Goal: Transaction & Acquisition: Download file/media

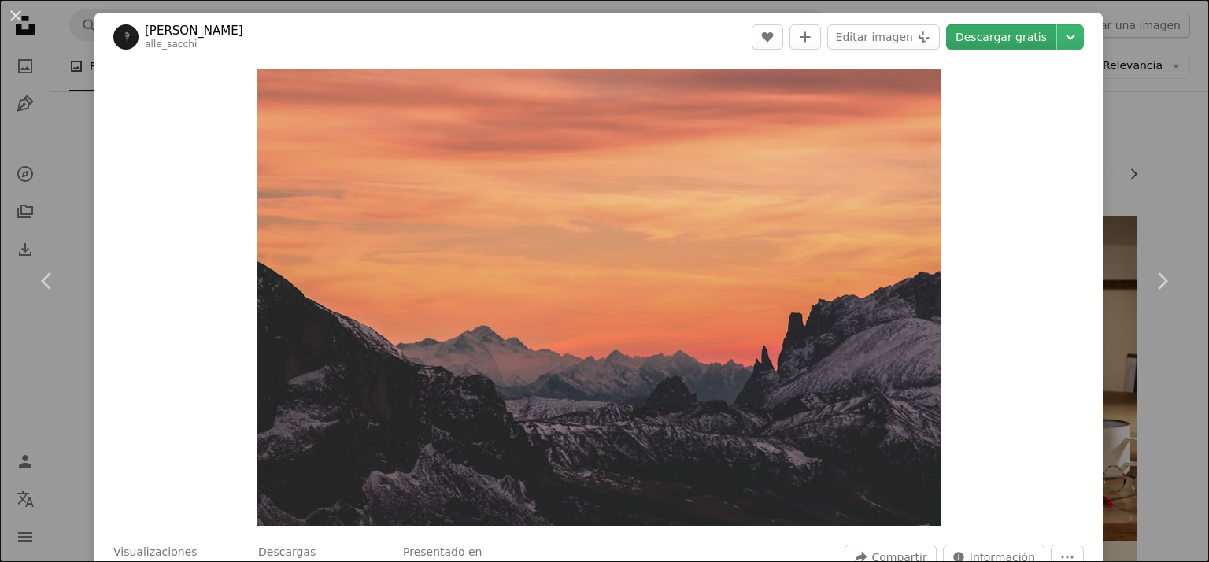
click at [1000, 32] on link "Descargar gratis" at bounding box center [1001, 36] width 110 height 25
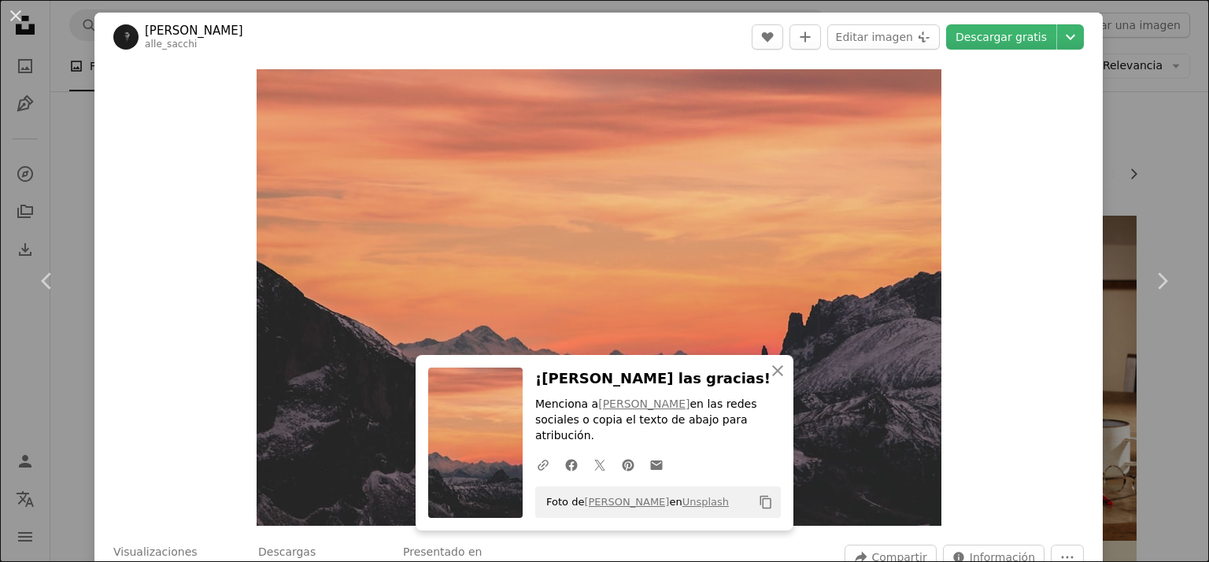
click at [189, 227] on div "Zoom in" at bounding box center [598, 297] width 1008 height 472
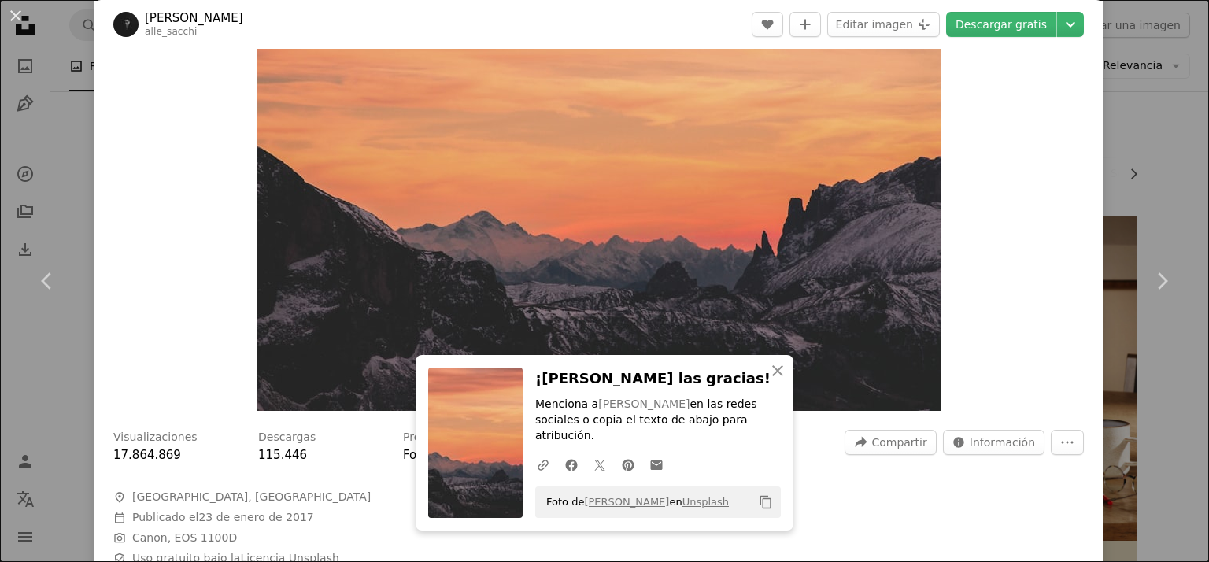
scroll to position [157, 0]
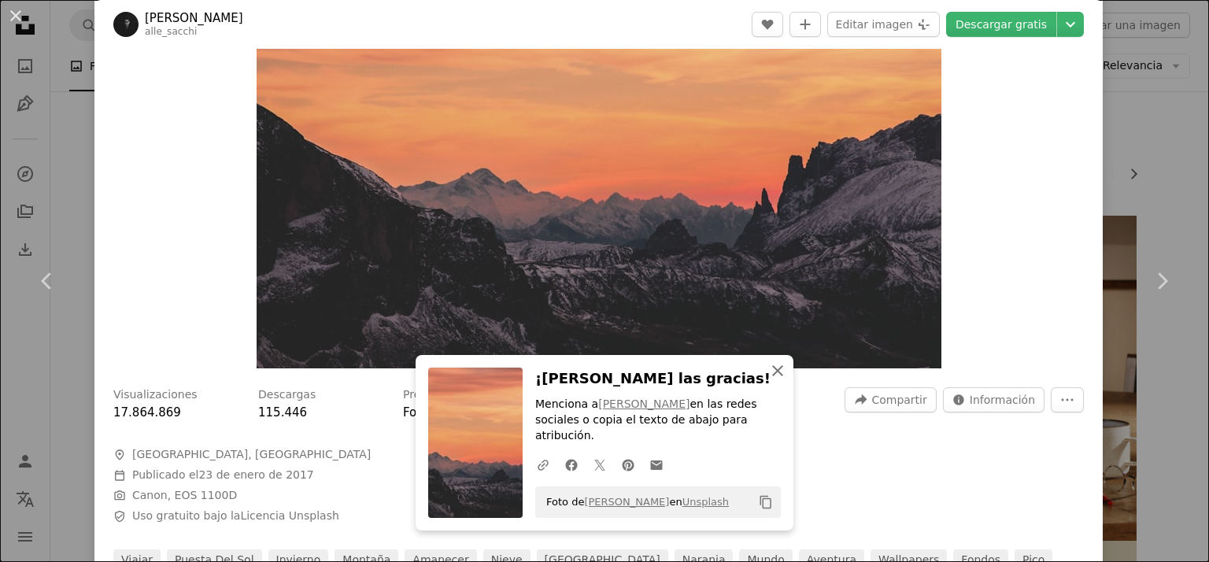
click at [776, 380] on icon "An X shape" at bounding box center [777, 370] width 19 height 19
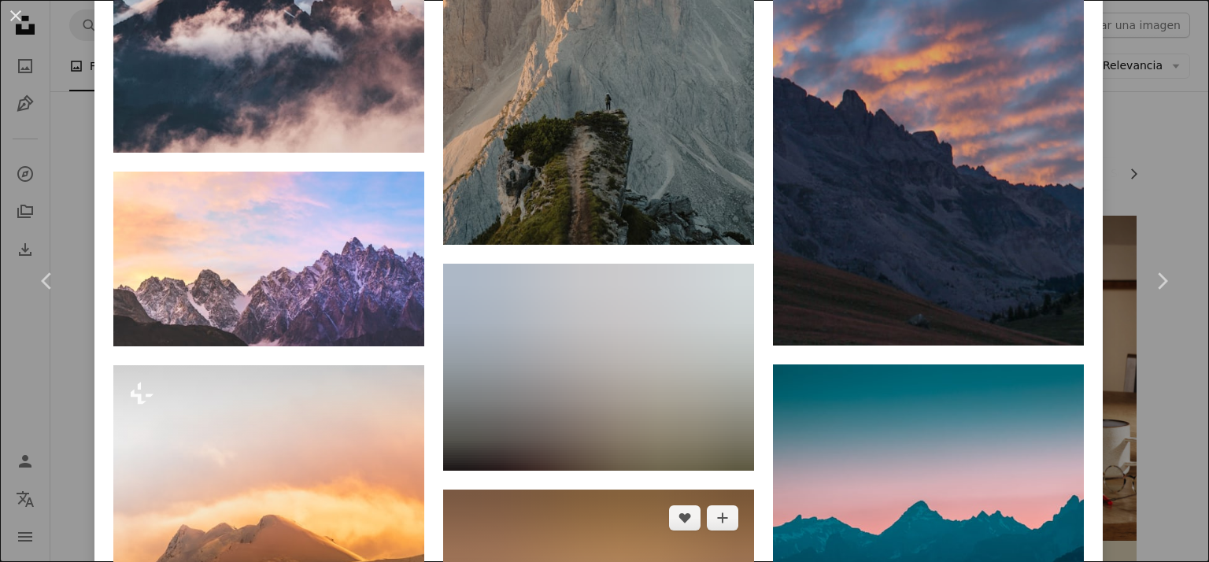
scroll to position [7476, 0]
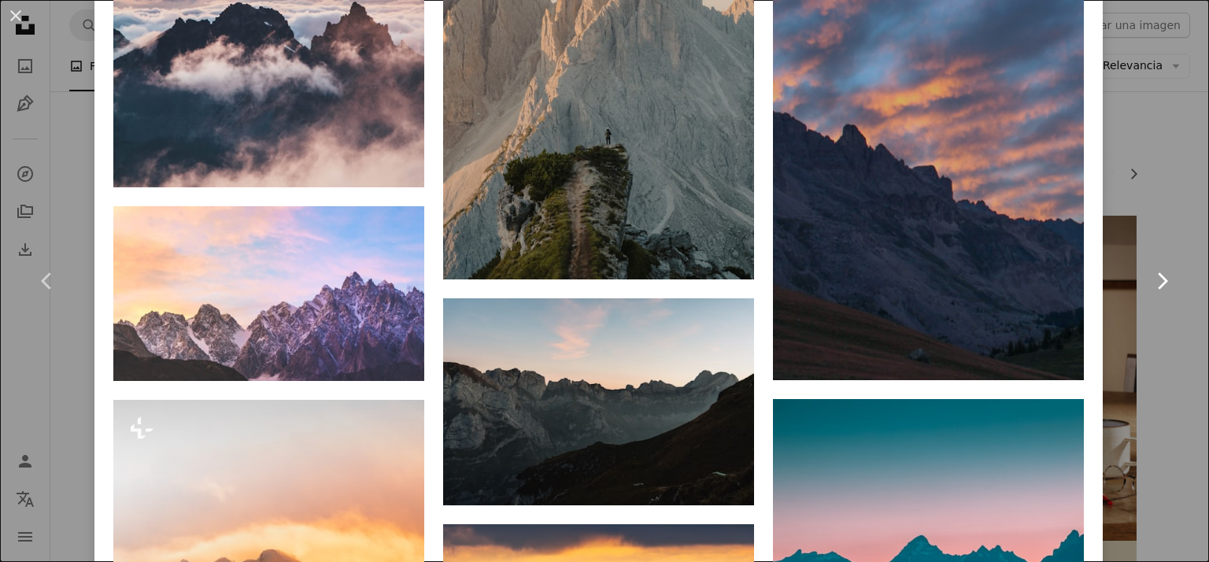
click at [1155, 278] on icon "Chevron right" at bounding box center [1161, 280] width 25 height 25
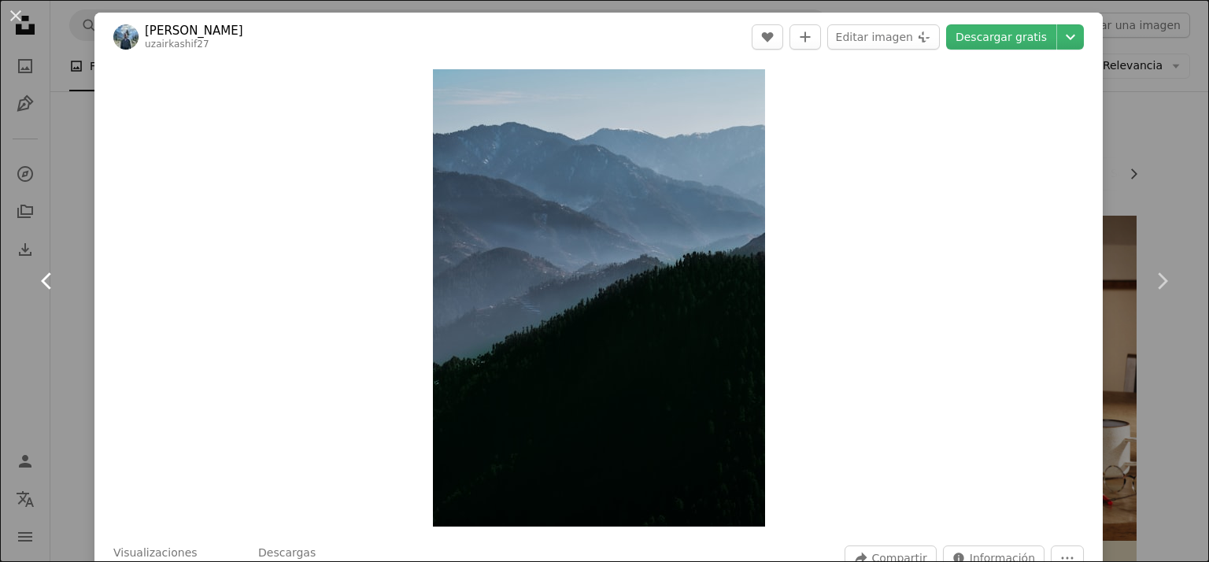
click at [44, 277] on icon at bounding box center [46, 280] width 10 height 17
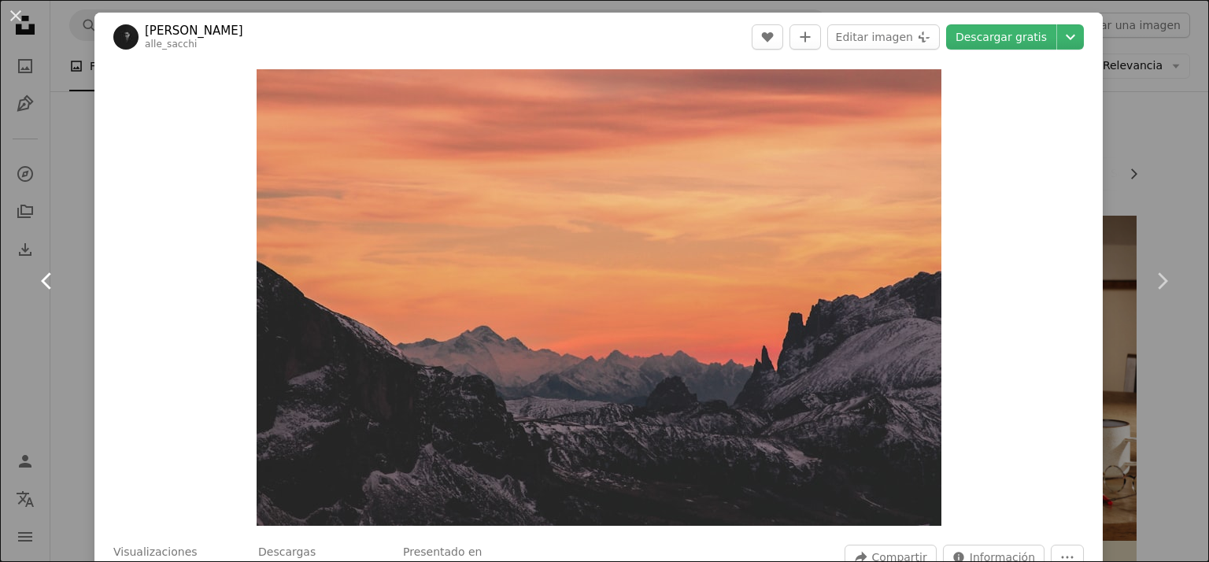
click at [44, 277] on icon at bounding box center [46, 280] width 10 height 17
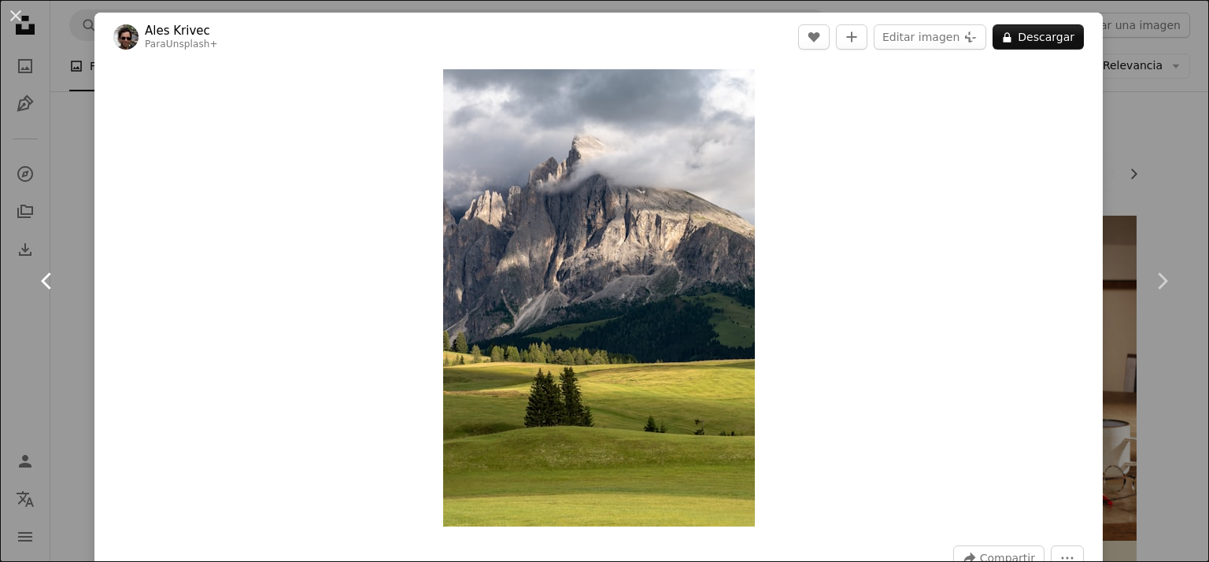
click at [44, 277] on icon at bounding box center [46, 280] width 10 height 17
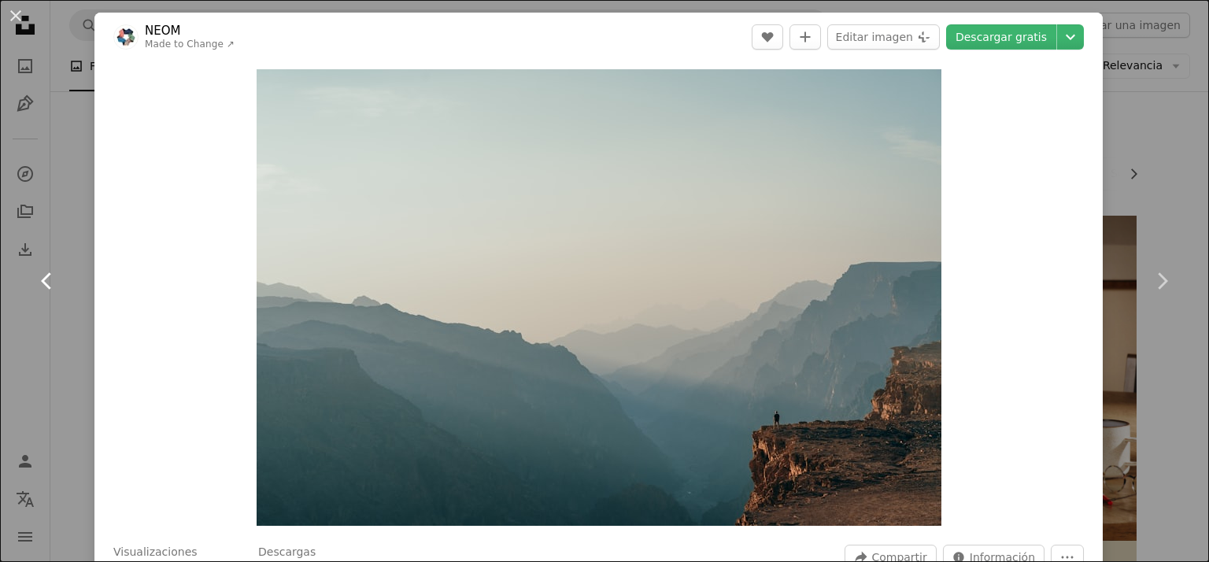
click at [44, 277] on icon at bounding box center [46, 280] width 10 height 17
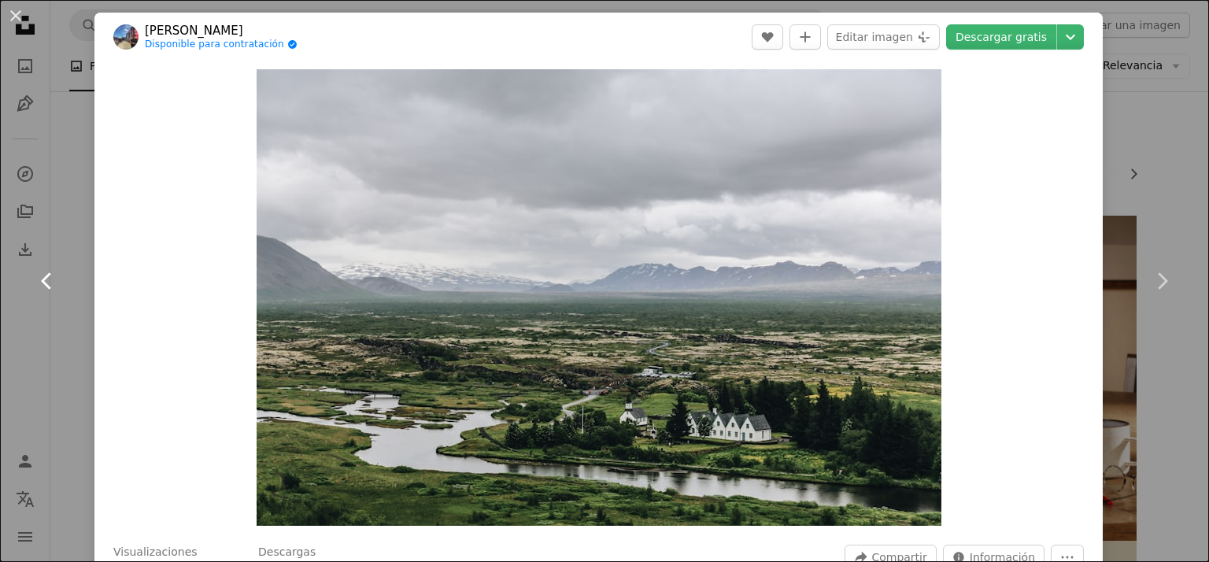
click at [44, 277] on icon at bounding box center [46, 280] width 10 height 17
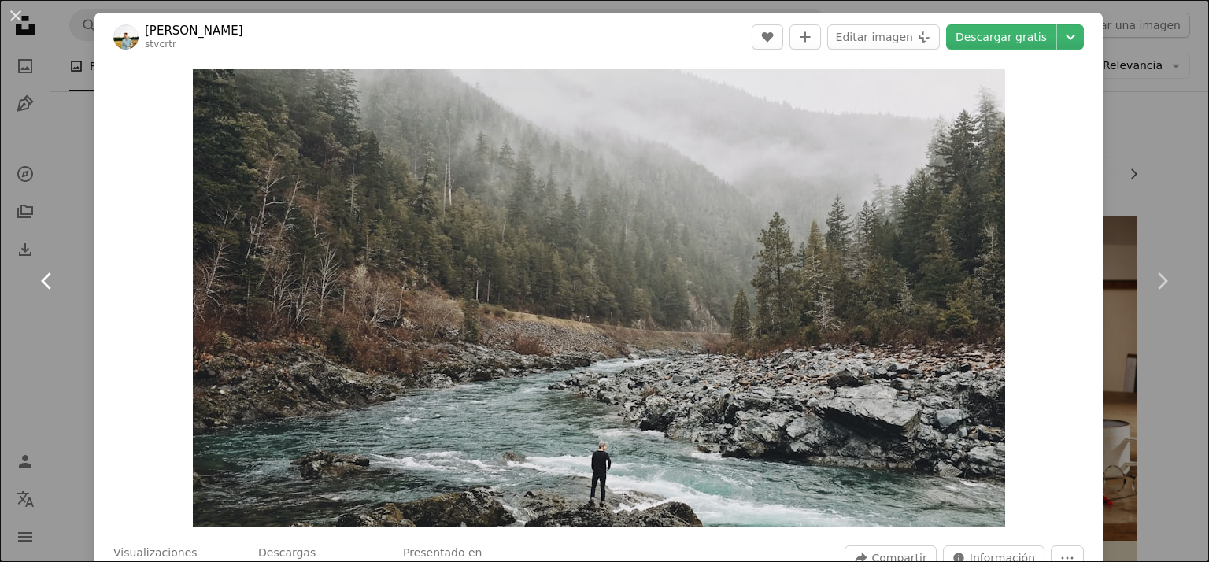
click at [44, 277] on icon at bounding box center [46, 280] width 10 height 17
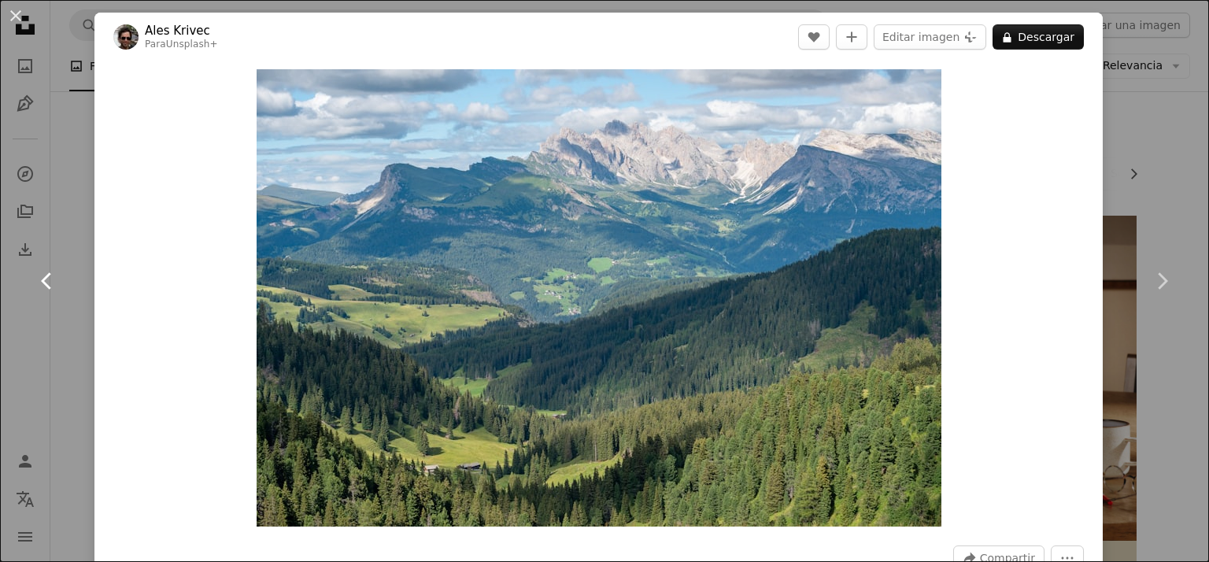
click at [44, 277] on icon at bounding box center [46, 280] width 10 height 17
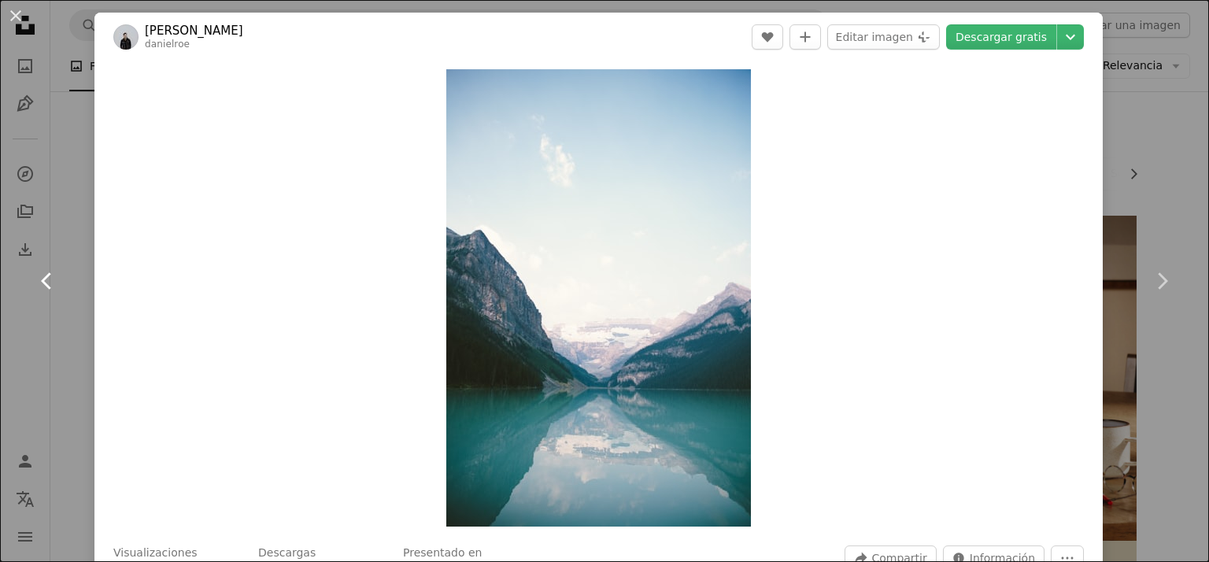
click at [44, 277] on icon at bounding box center [46, 280] width 10 height 17
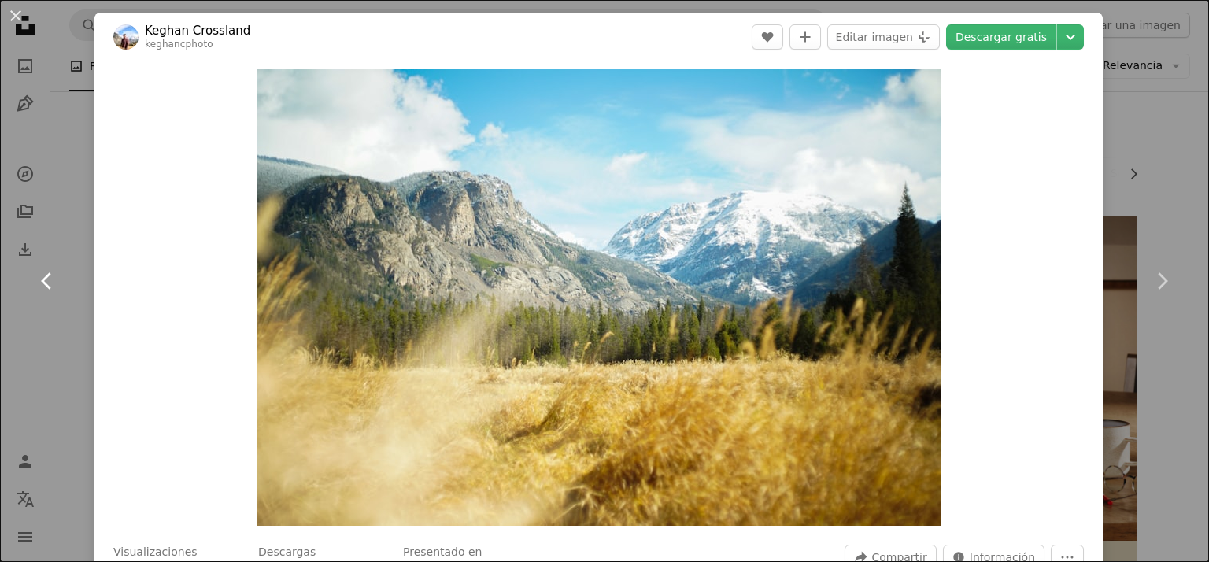
click at [44, 277] on icon at bounding box center [46, 280] width 10 height 17
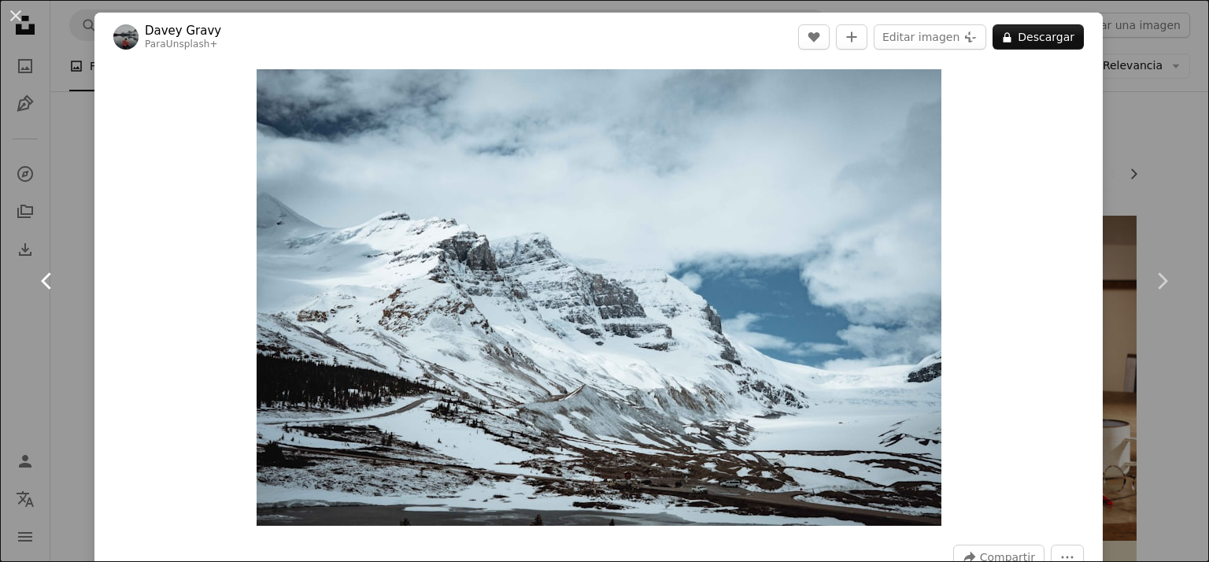
click at [44, 277] on icon at bounding box center [46, 280] width 10 height 17
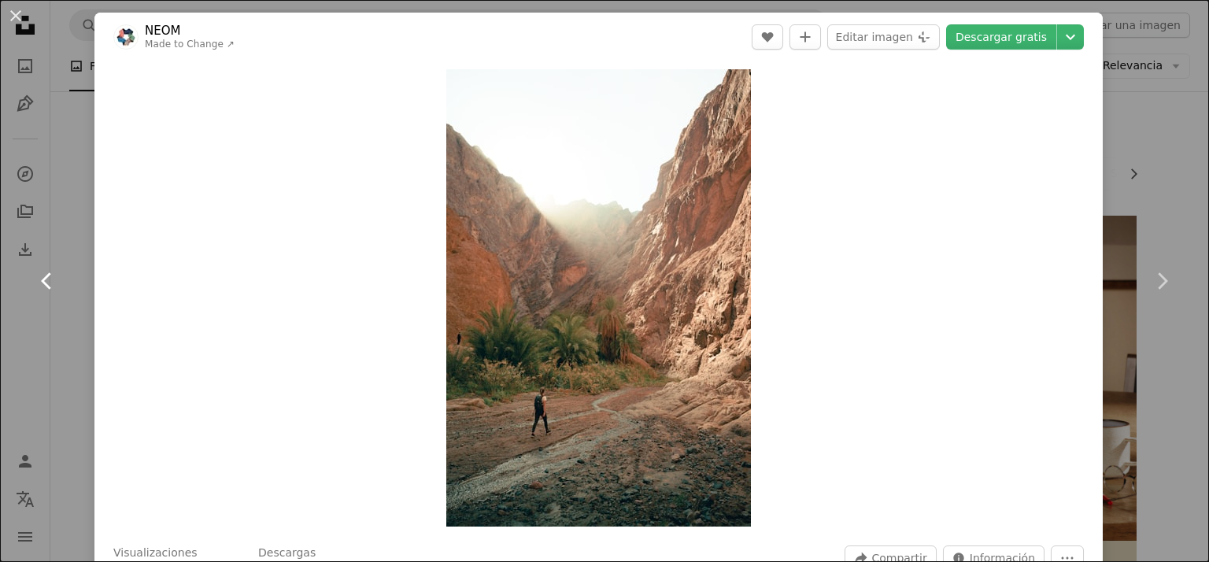
click at [44, 277] on icon at bounding box center [46, 280] width 10 height 17
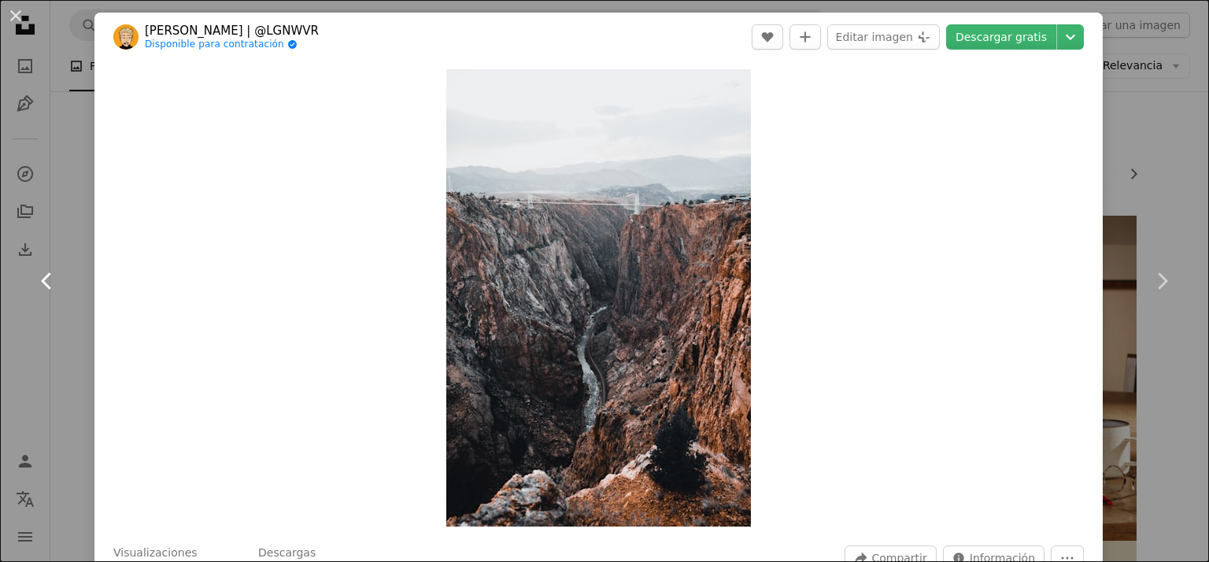
click at [44, 277] on icon at bounding box center [46, 280] width 10 height 17
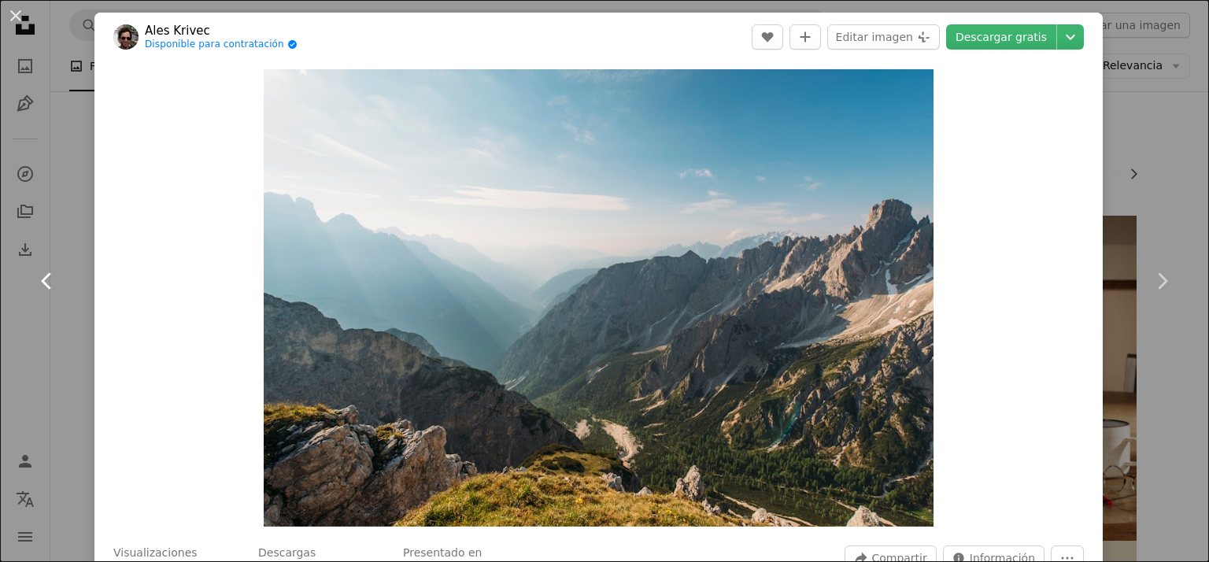
click at [44, 277] on icon at bounding box center [46, 280] width 10 height 17
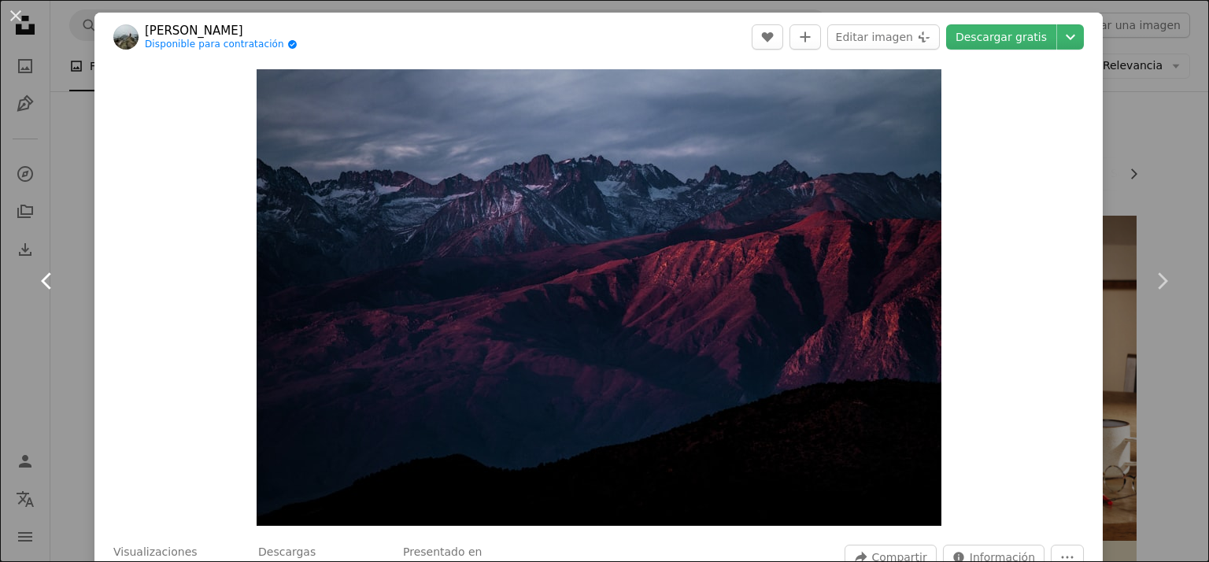
click at [44, 277] on icon at bounding box center [46, 280] width 10 height 17
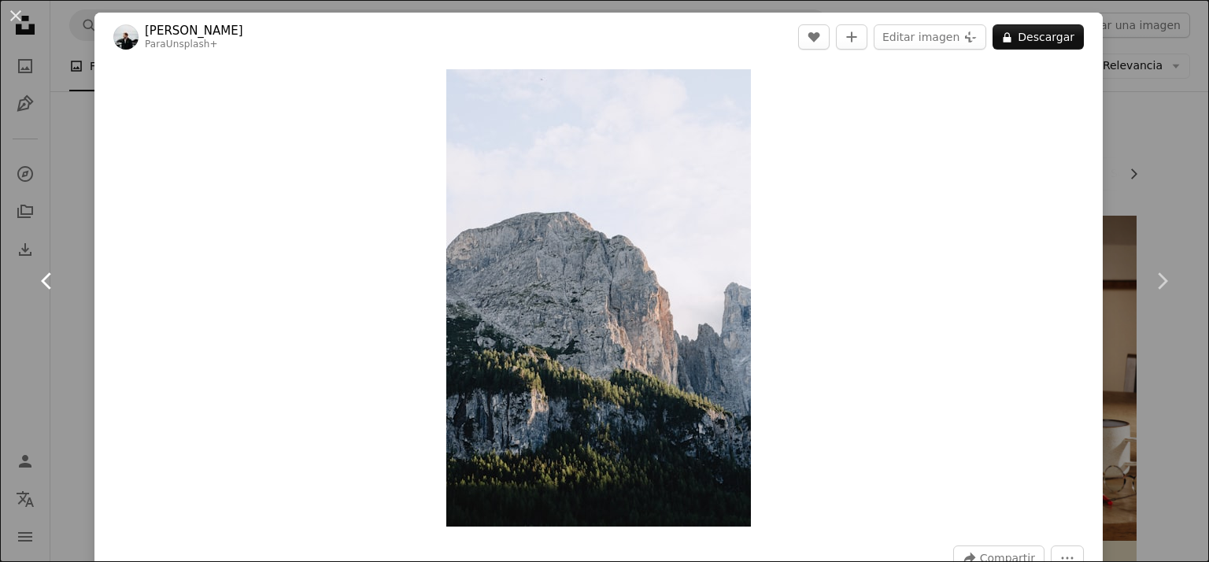
click at [44, 277] on icon at bounding box center [46, 280] width 10 height 17
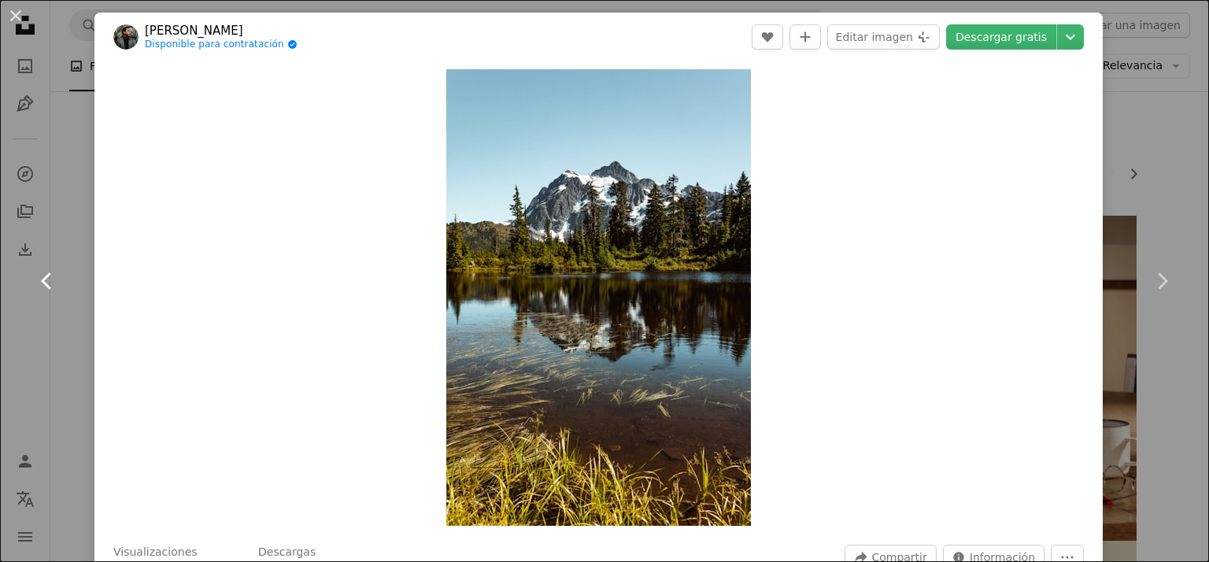
click at [44, 277] on icon at bounding box center [46, 280] width 10 height 17
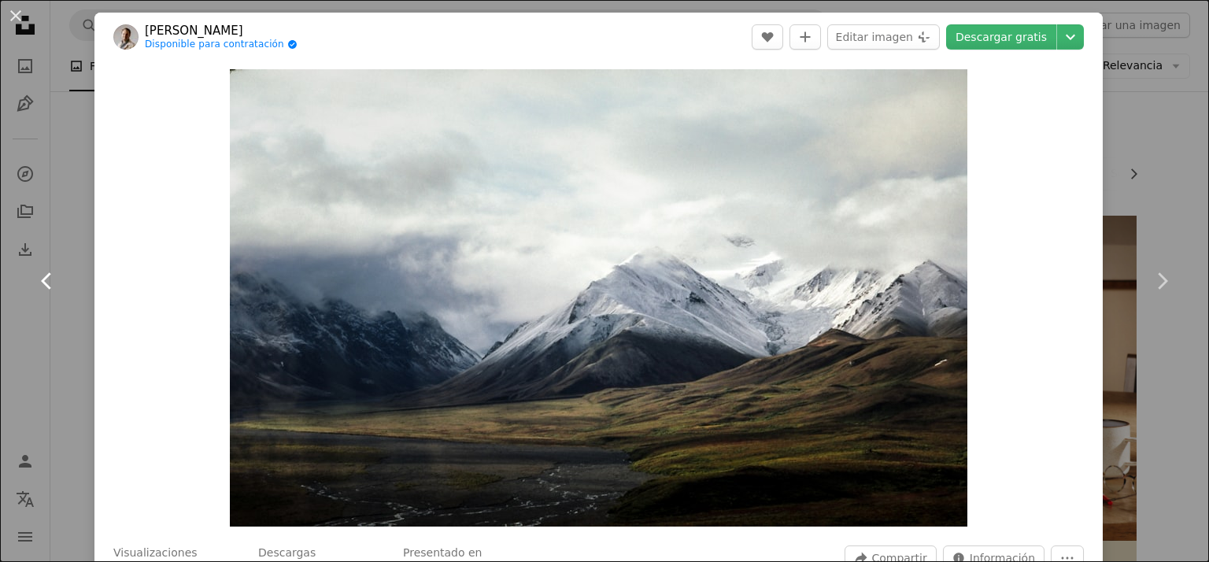
click at [44, 277] on icon at bounding box center [46, 280] width 10 height 17
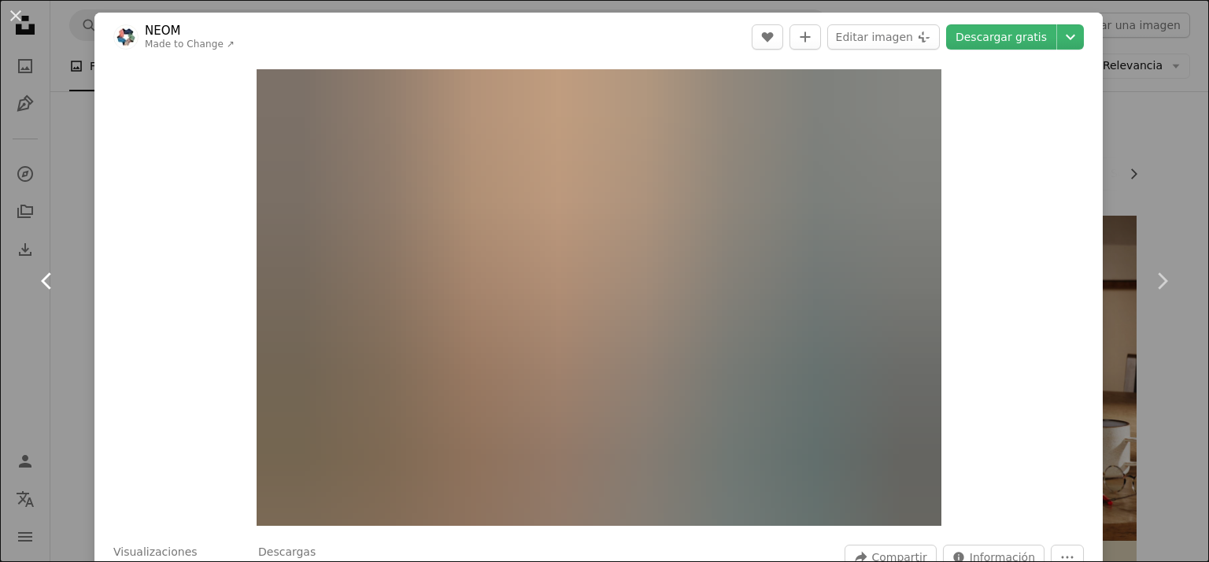
click at [44, 277] on icon at bounding box center [46, 280] width 10 height 17
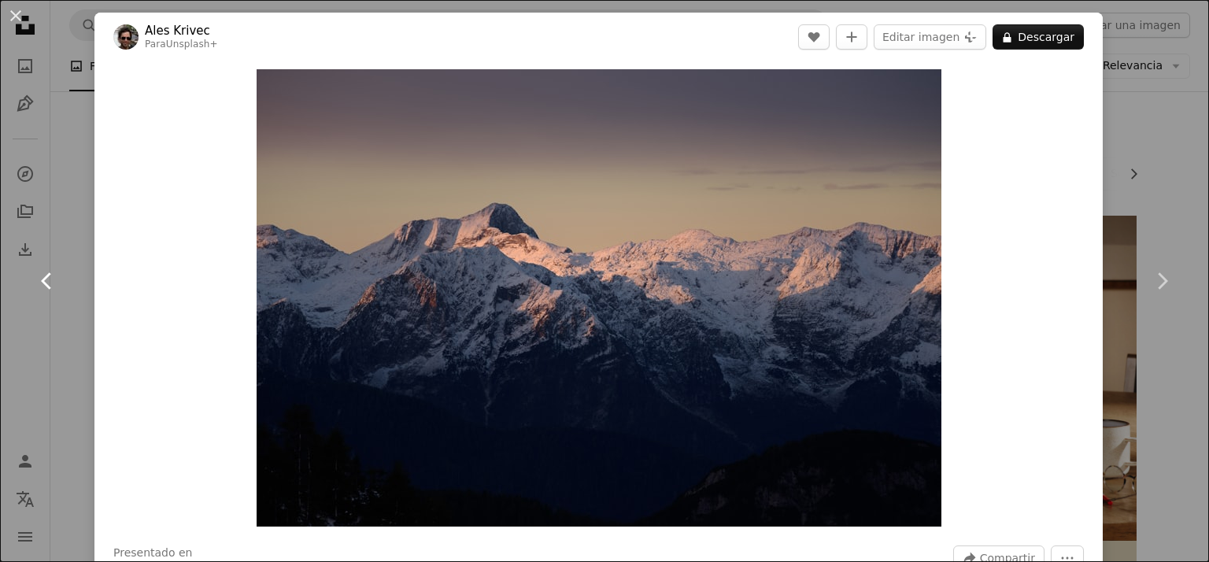
click at [44, 277] on icon at bounding box center [46, 280] width 10 height 17
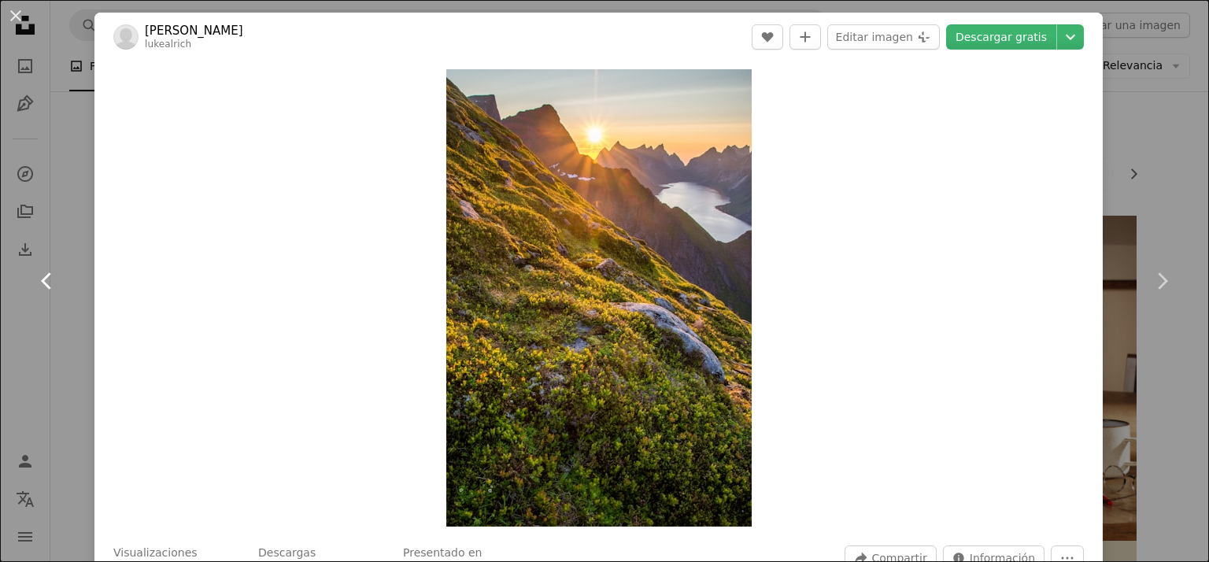
click at [44, 277] on icon at bounding box center [46, 280] width 10 height 17
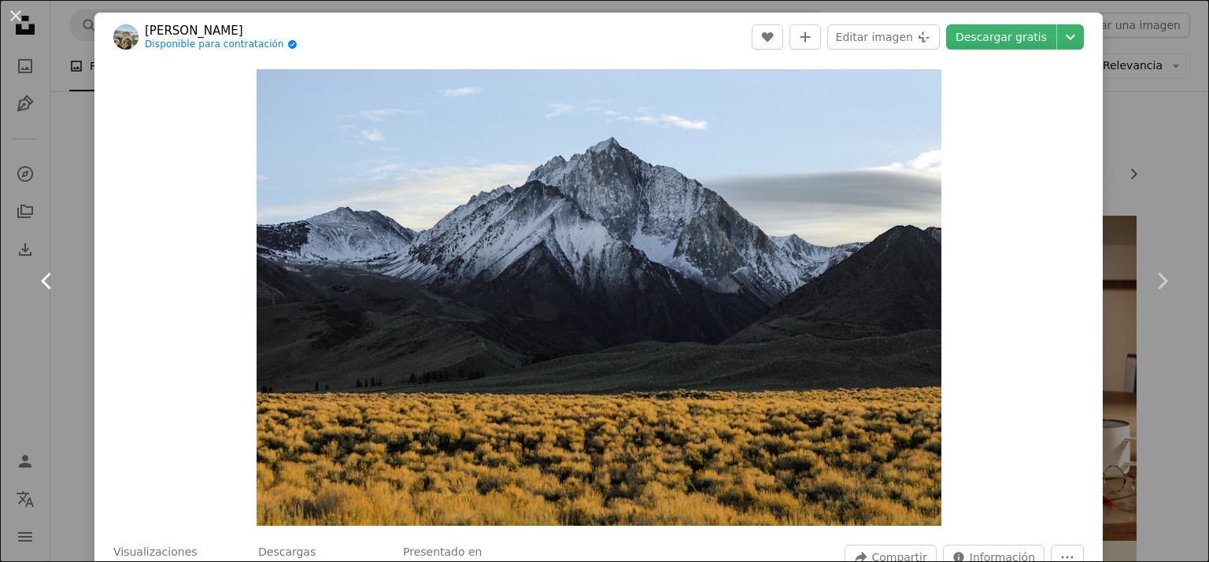
click at [44, 277] on icon at bounding box center [46, 280] width 10 height 17
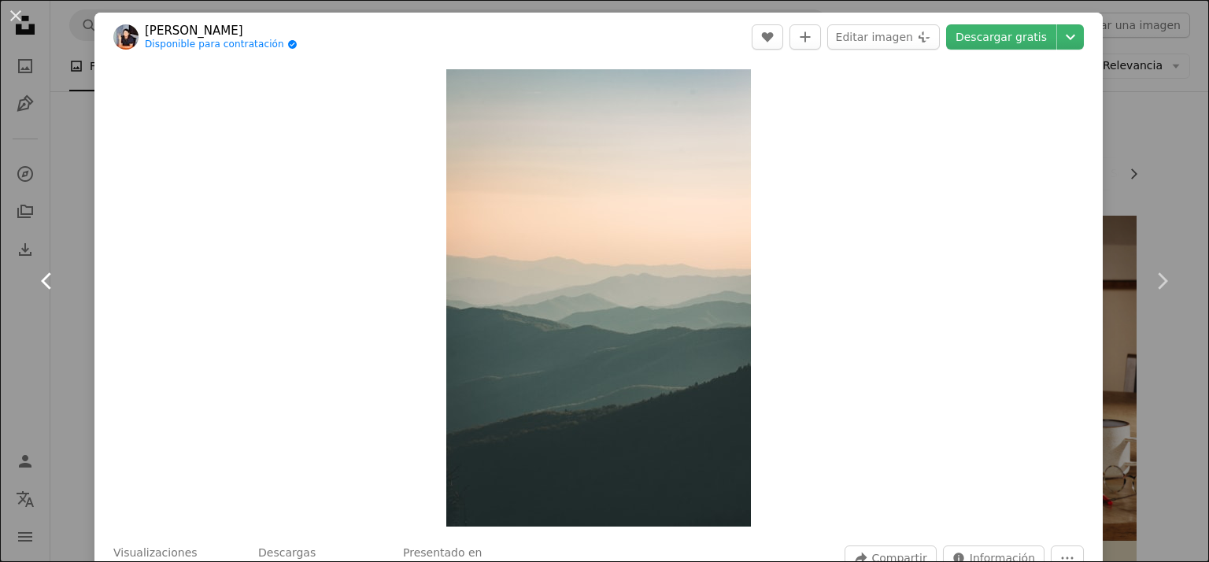
click at [44, 277] on icon at bounding box center [46, 280] width 10 height 17
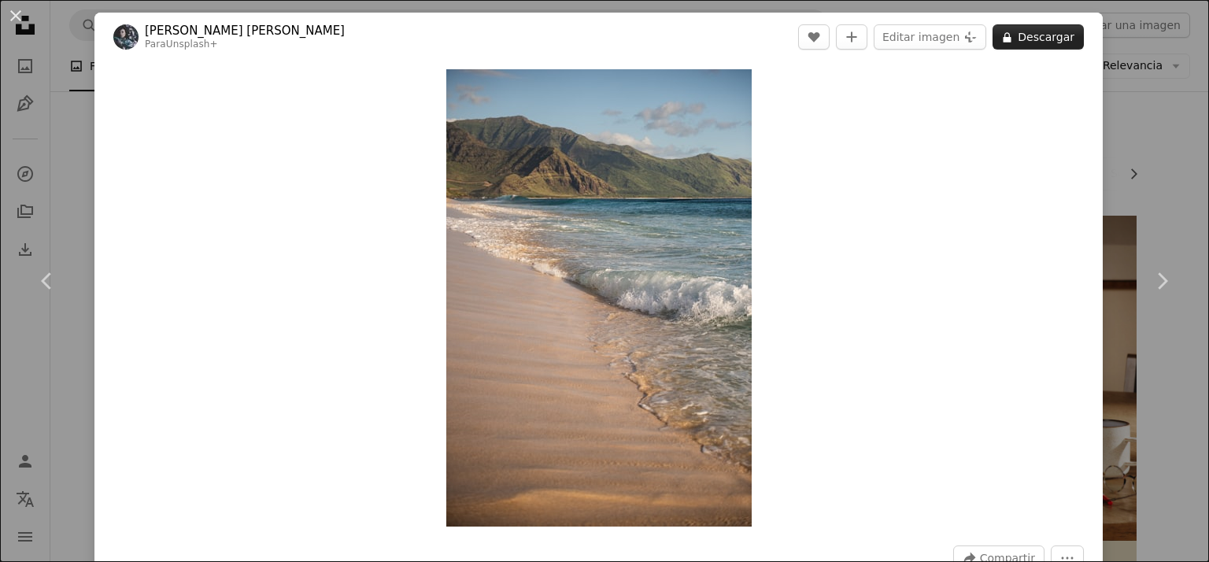
click at [1041, 36] on button "A lock Descargar" at bounding box center [1037, 36] width 91 height 25
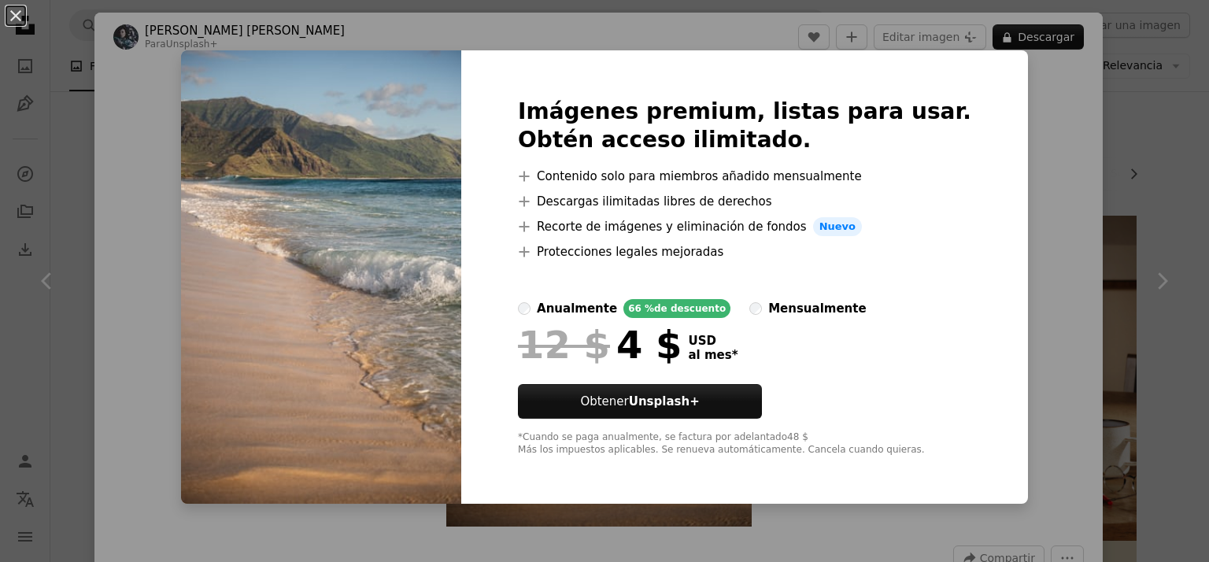
click at [1004, 185] on div "An X shape Imágenes premium, listas para usar. Obtén acceso ilimitado. A plus s…" at bounding box center [604, 281] width 1209 height 562
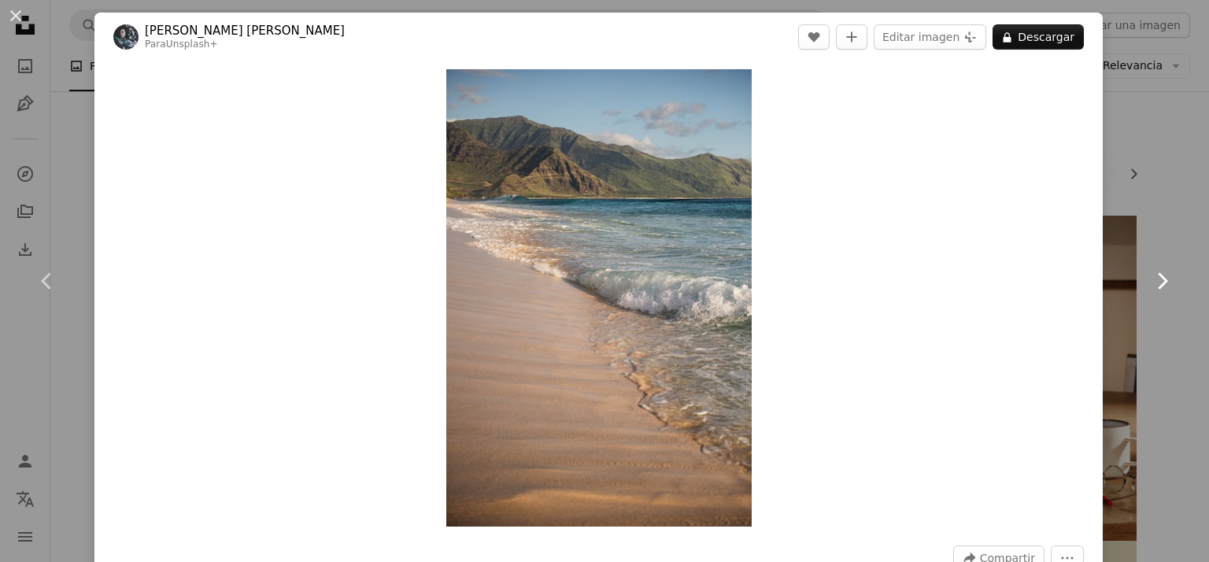
click at [1153, 283] on icon "Chevron right" at bounding box center [1161, 280] width 25 height 25
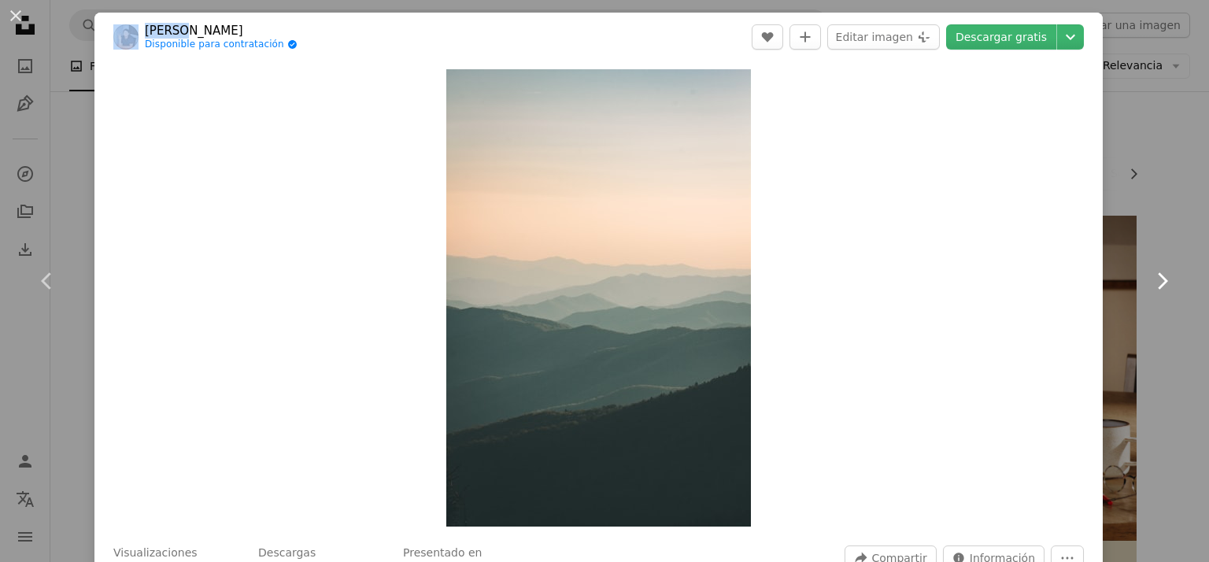
click at [1153, 283] on icon "Chevron right" at bounding box center [1161, 280] width 25 height 25
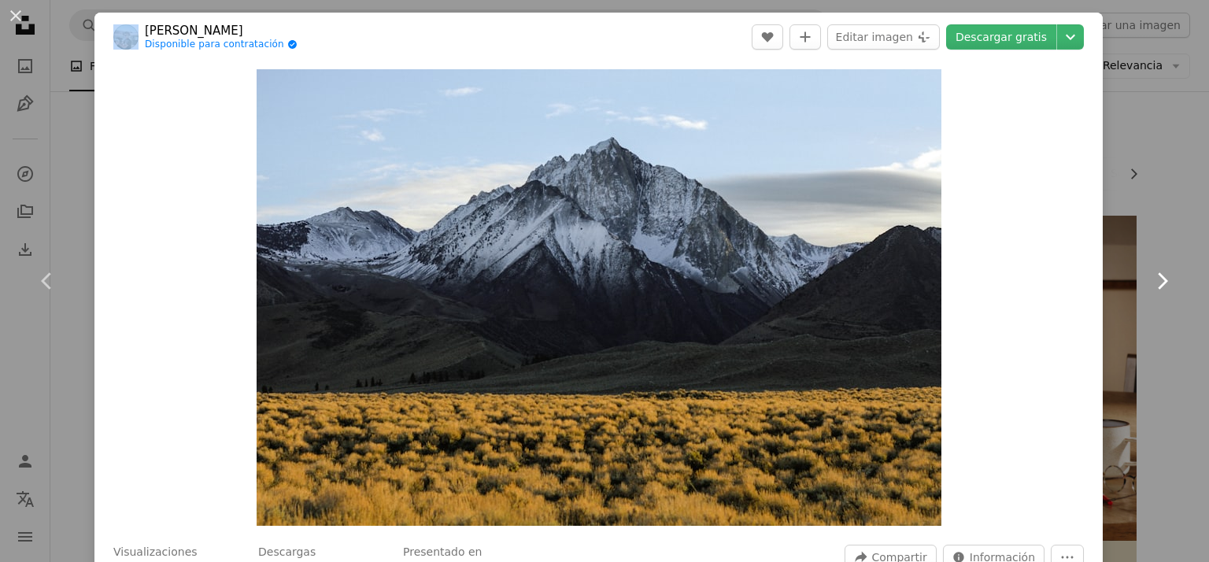
click at [1153, 283] on icon "Chevron right" at bounding box center [1161, 280] width 25 height 25
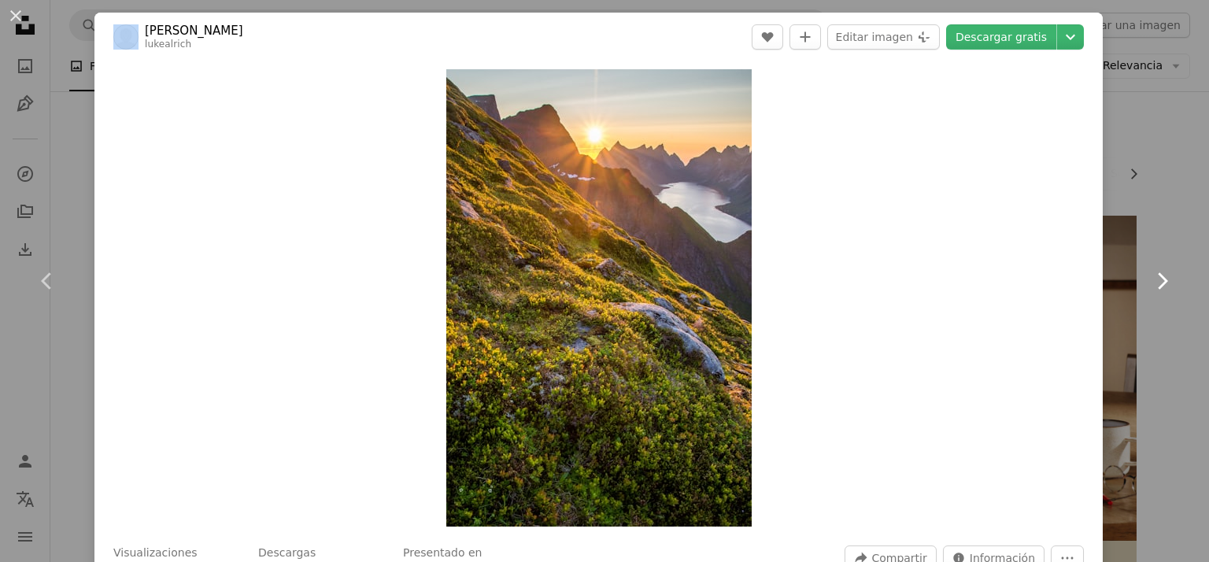
click at [1153, 283] on icon "Chevron right" at bounding box center [1161, 280] width 25 height 25
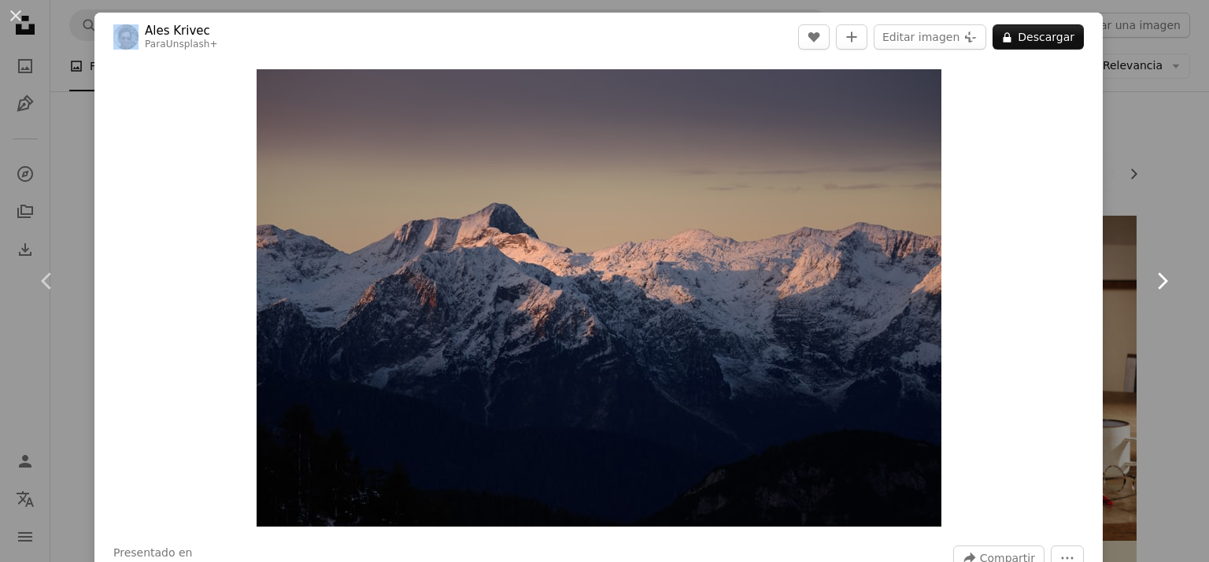
click at [1153, 283] on icon "Chevron right" at bounding box center [1161, 280] width 25 height 25
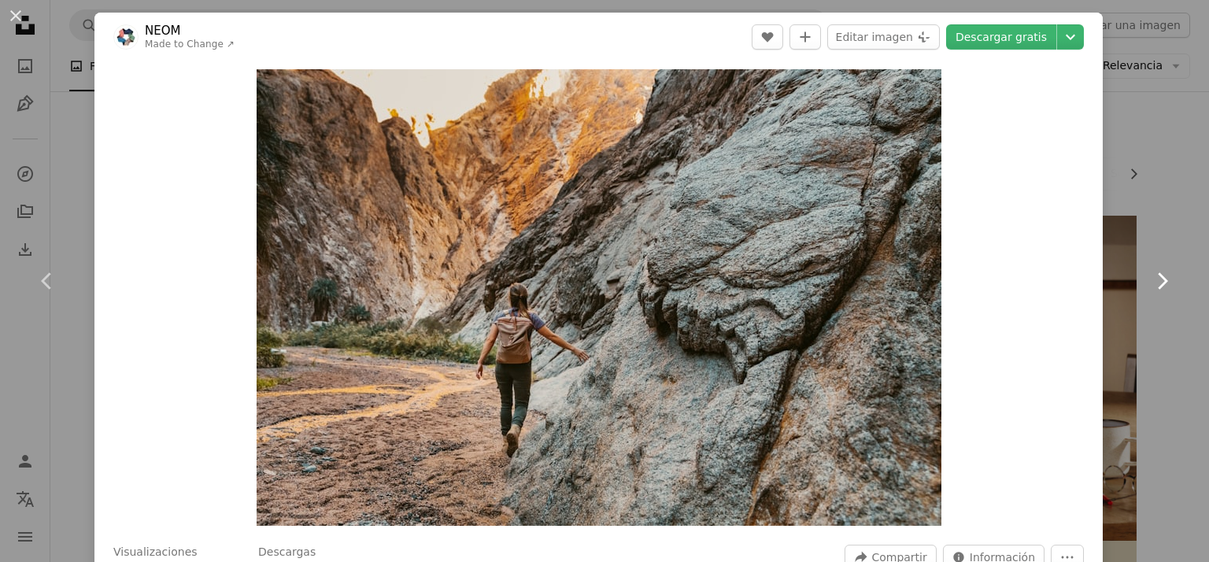
click at [1153, 283] on icon "Chevron right" at bounding box center [1161, 280] width 25 height 25
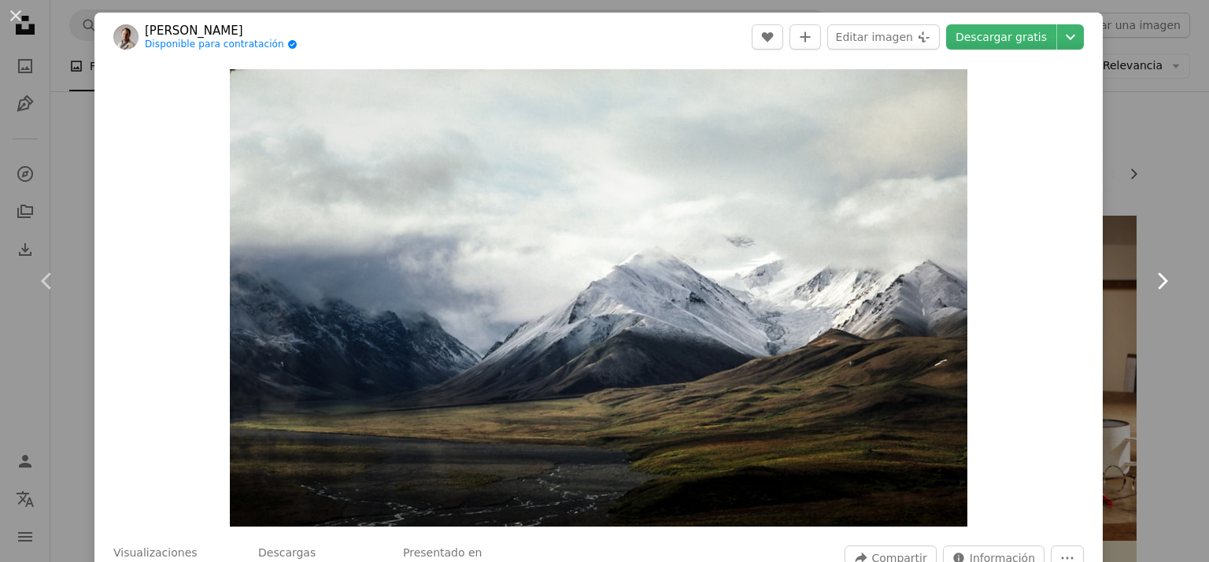
click at [1153, 283] on icon "Chevron right" at bounding box center [1161, 280] width 25 height 25
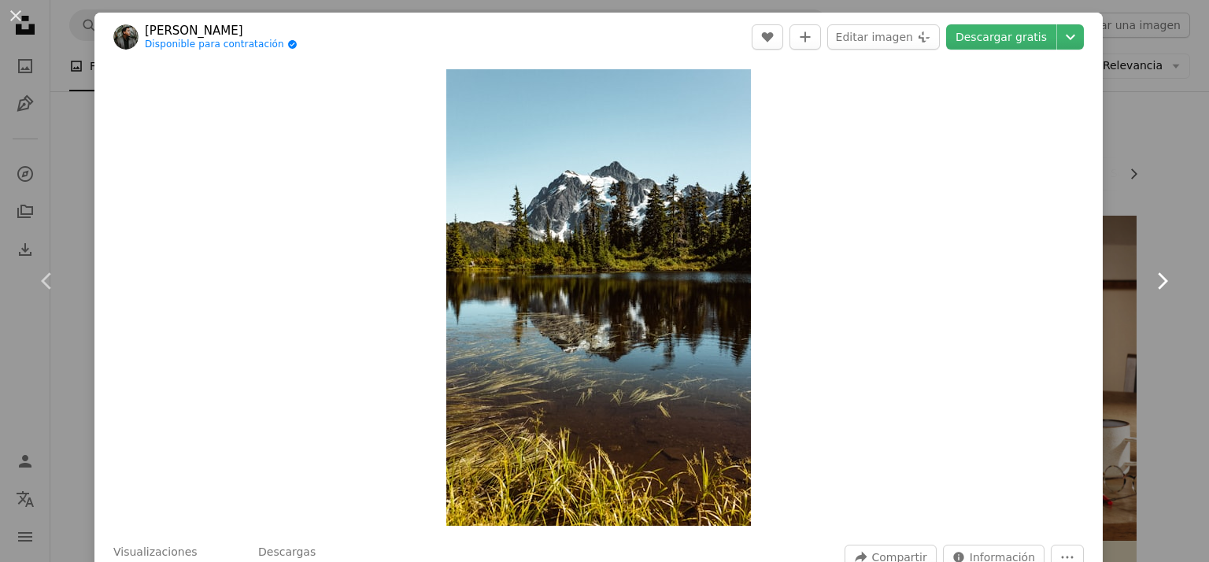
click at [1153, 283] on icon "Chevron right" at bounding box center [1161, 280] width 25 height 25
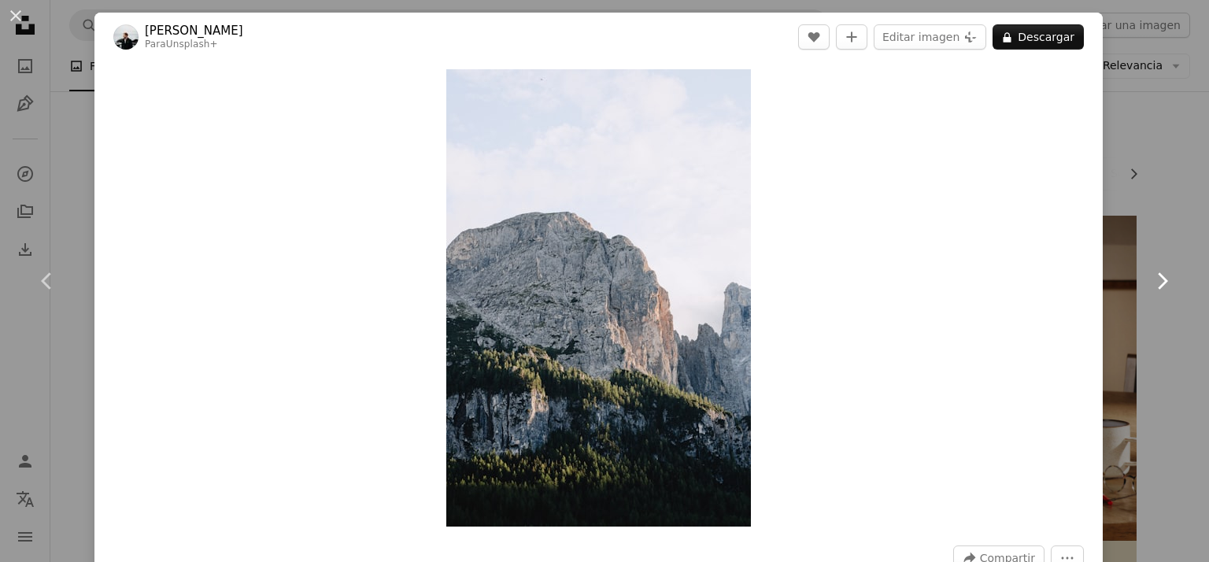
click at [1153, 283] on icon "Chevron right" at bounding box center [1161, 280] width 25 height 25
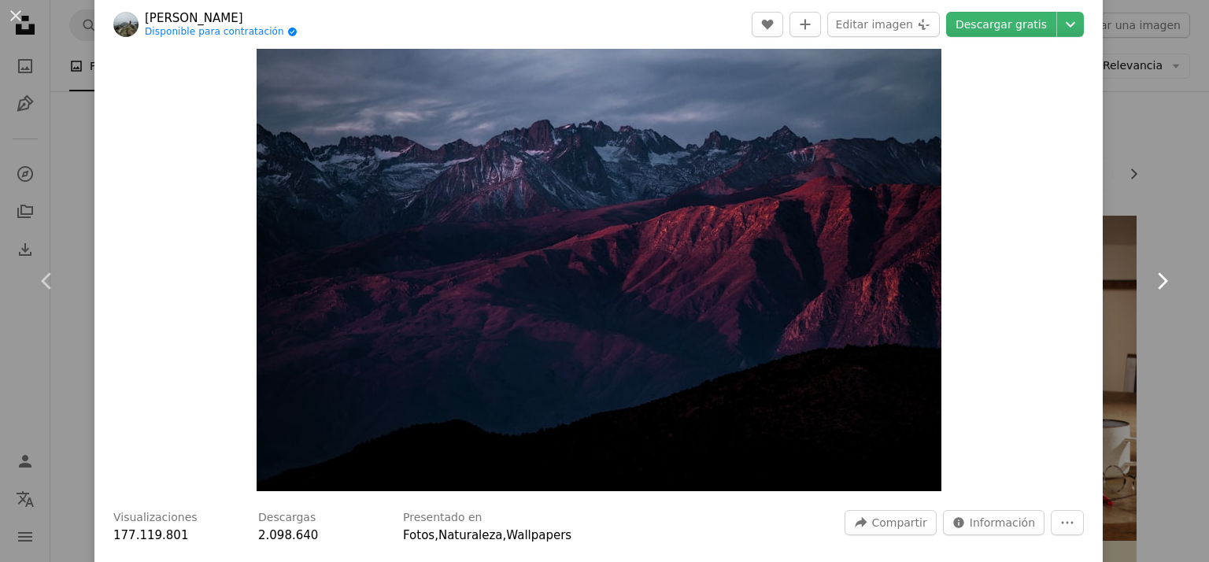
scroll to position [79, 0]
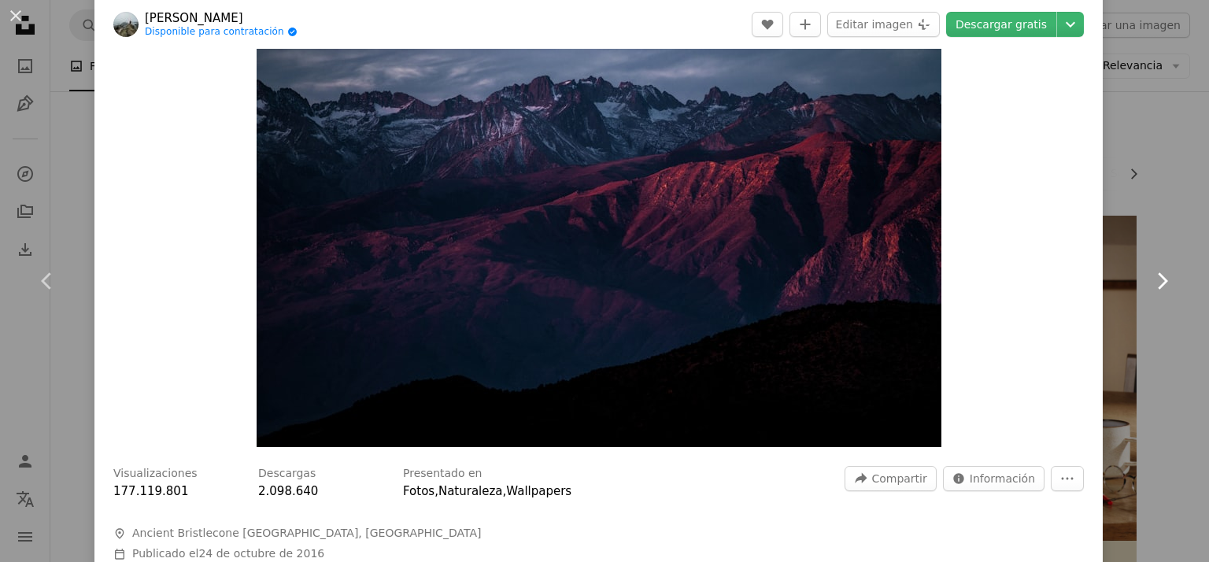
click at [1155, 282] on icon "Chevron right" at bounding box center [1161, 280] width 25 height 25
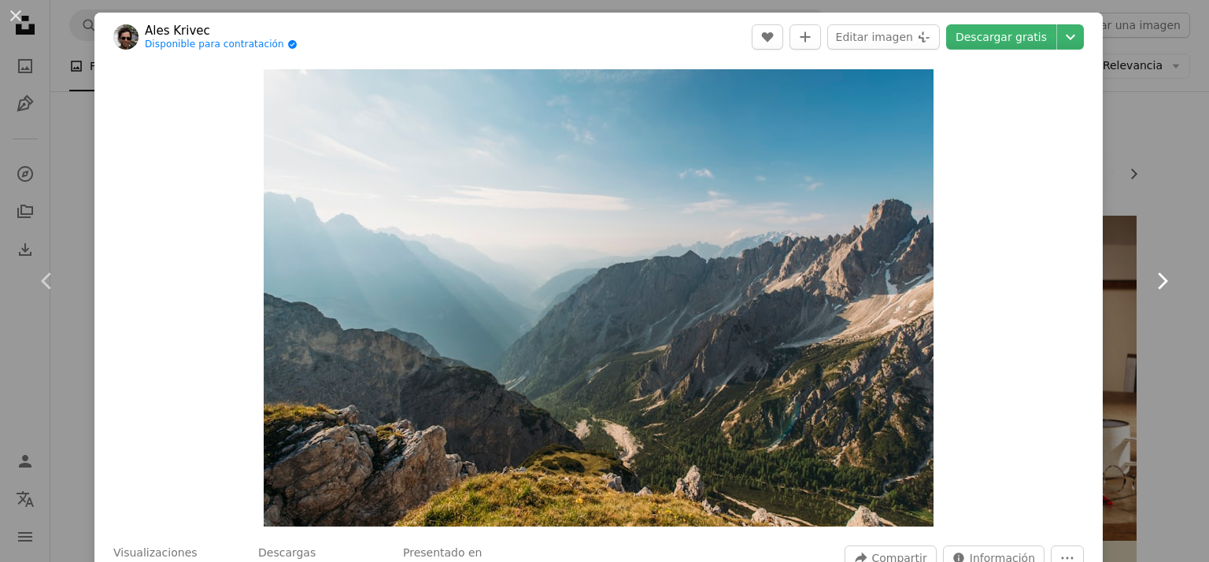
click at [1155, 282] on icon "Chevron right" at bounding box center [1161, 280] width 25 height 25
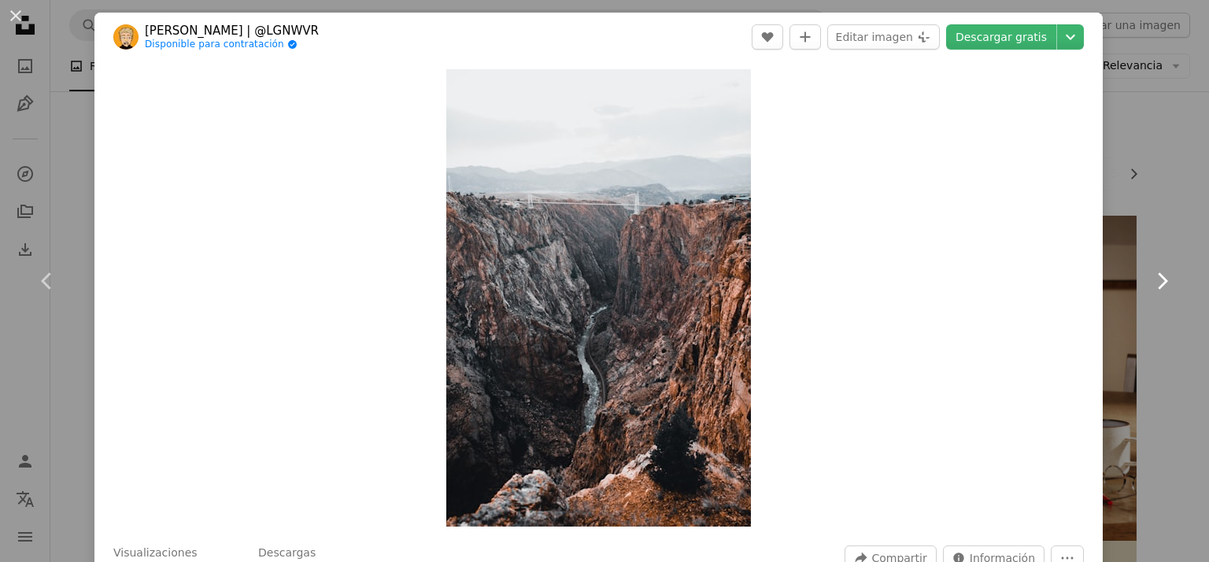
click at [1155, 282] on icon "Chevron right" at bounding box center [1161, 280] width 25 height 25
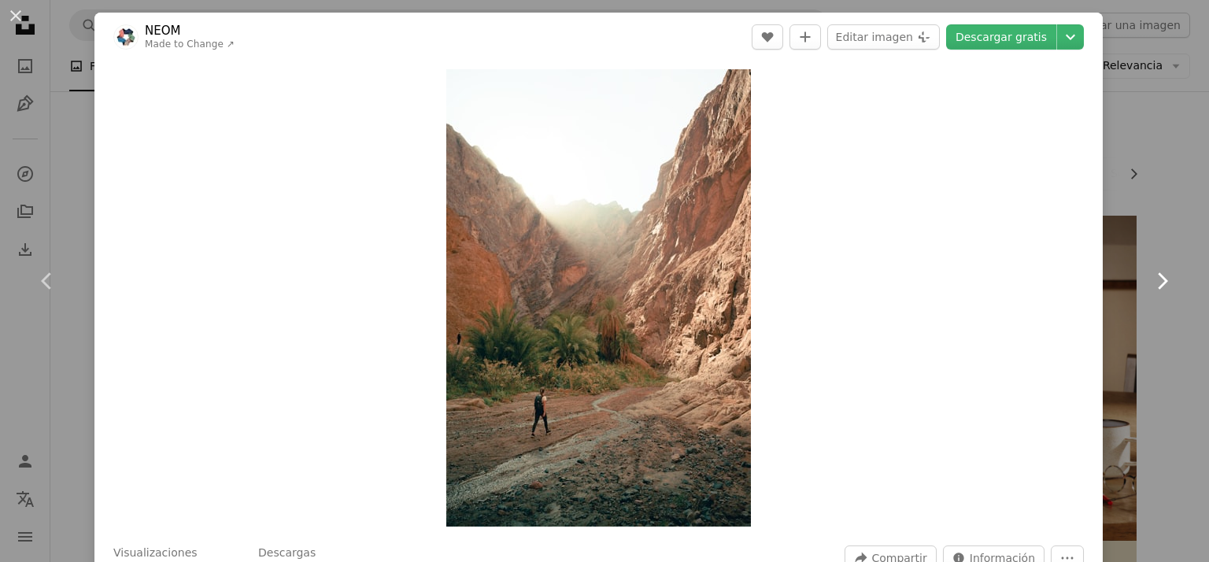
click at [1155, 282] on icon "Chevron right" at bounding box center [1161, 280] width 25 height 25
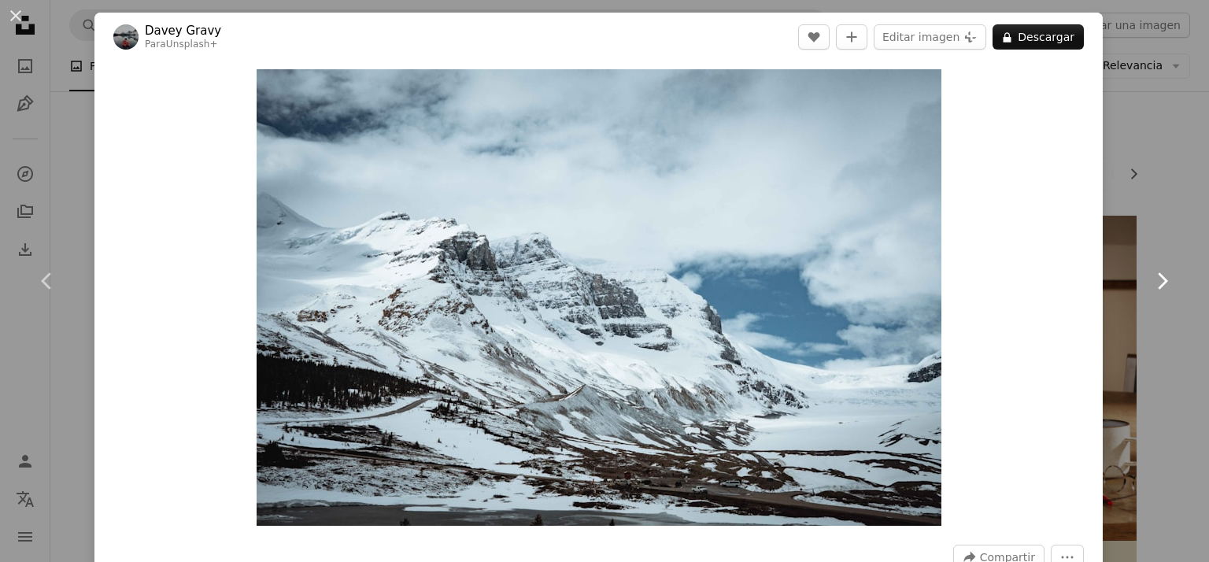
click at [1155, 282] on icon "Chevron right" at bounding box center [1161, 280] width 25 height 25
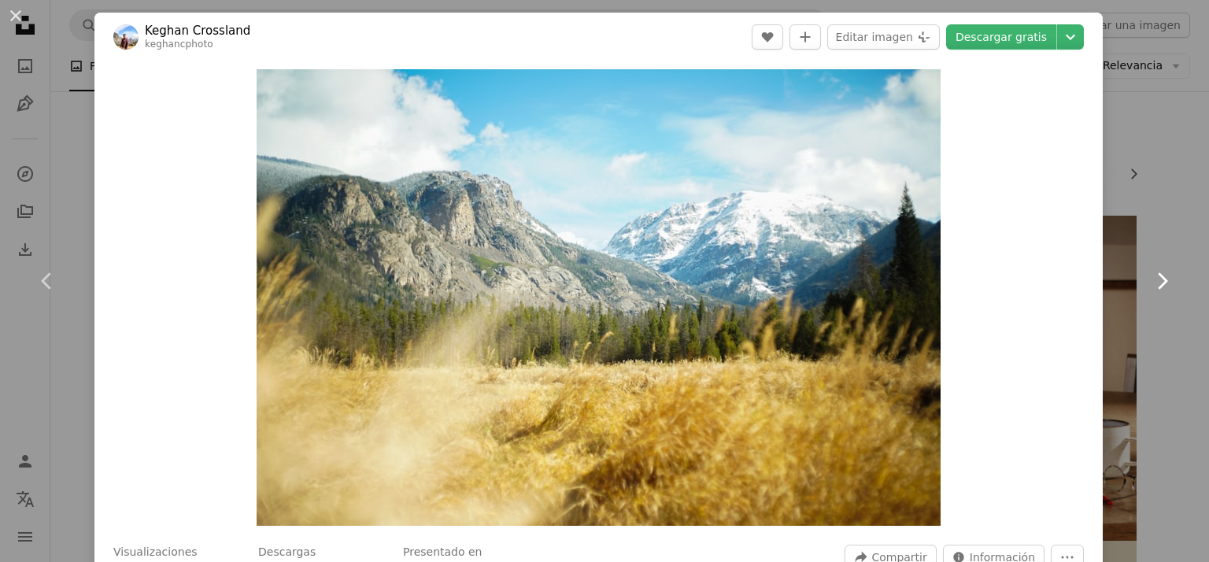
click at [1155, 282] on icon "Chevron right" at bounding box center [1161, 280] width 25 height 25
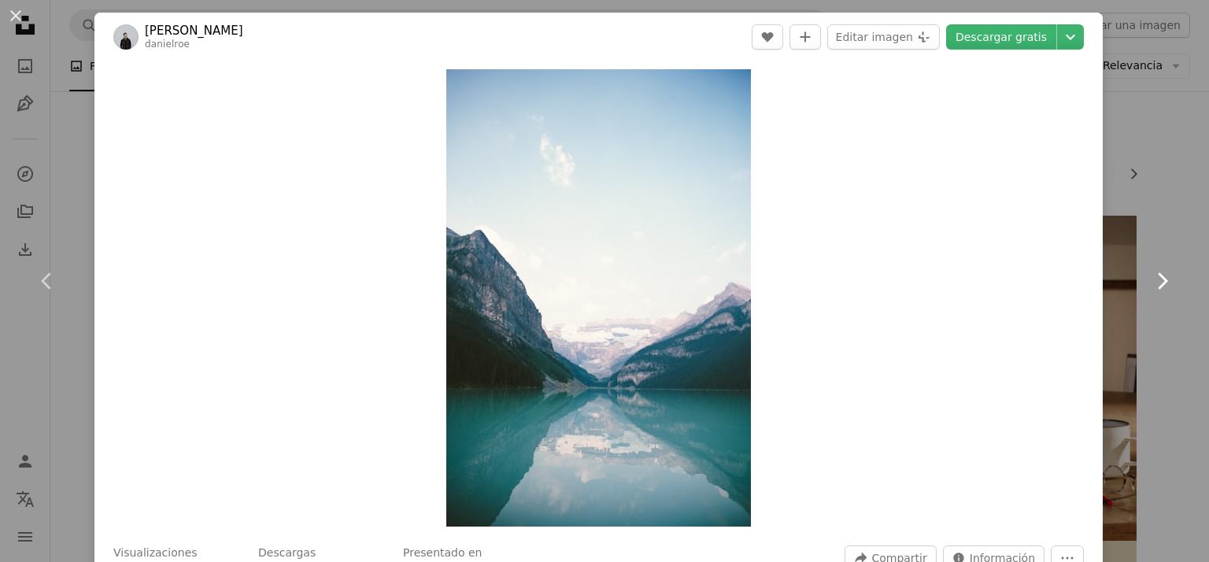
click at [1155, 282] on icon "Chevron right" at bounding box center [1161, 280] width 25 height 25
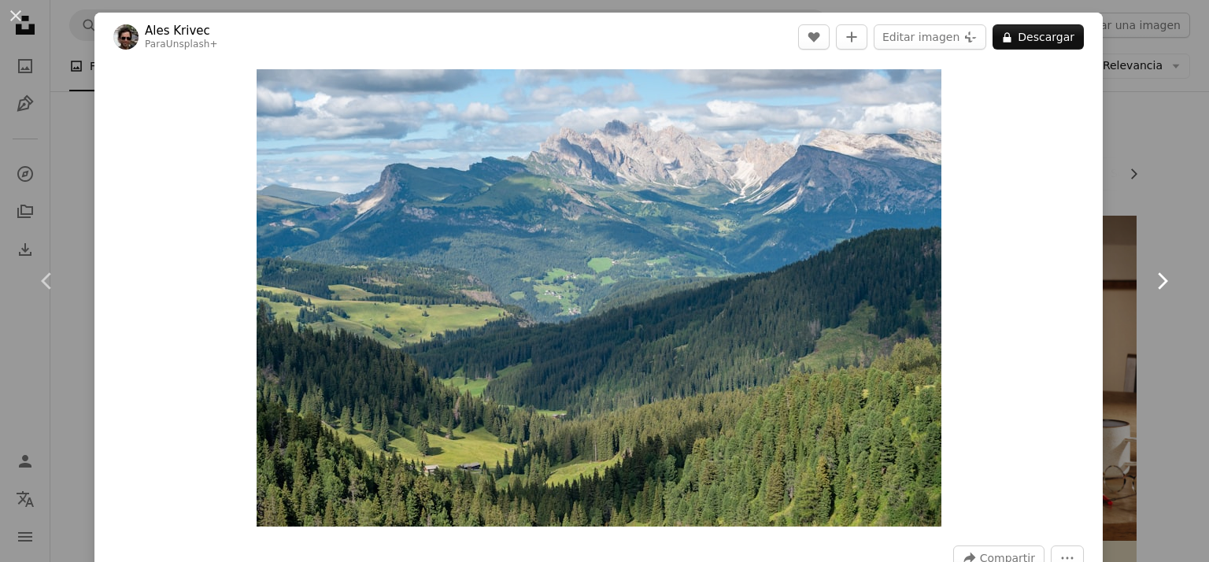
click at [1158, 284] on icon at bounding box center [1163, 280] width 10 height 17
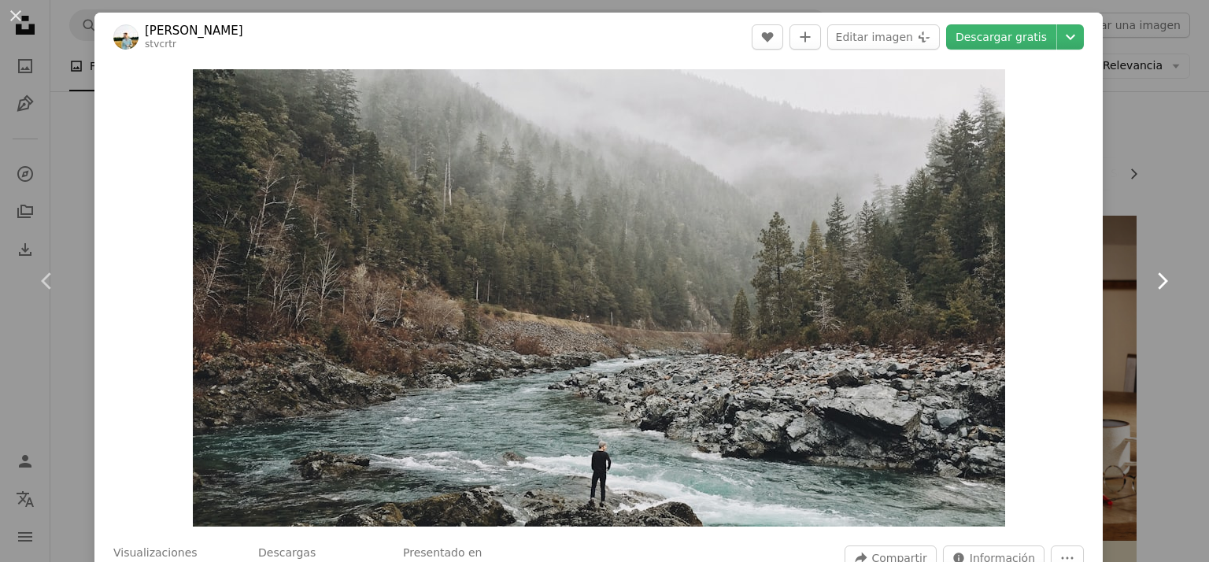
click at [1158, 284] on icon at bounding box center [1163, 280] width 10 height 17
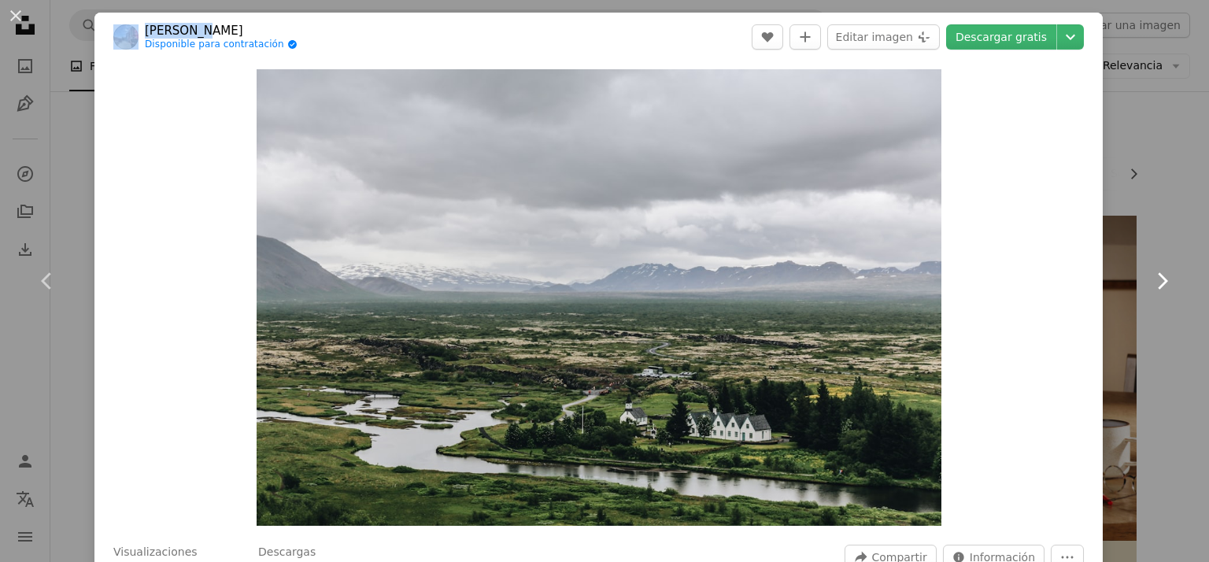
click at [1158, 284] on icon at bounding box center [1163, 280] width 10 height 17
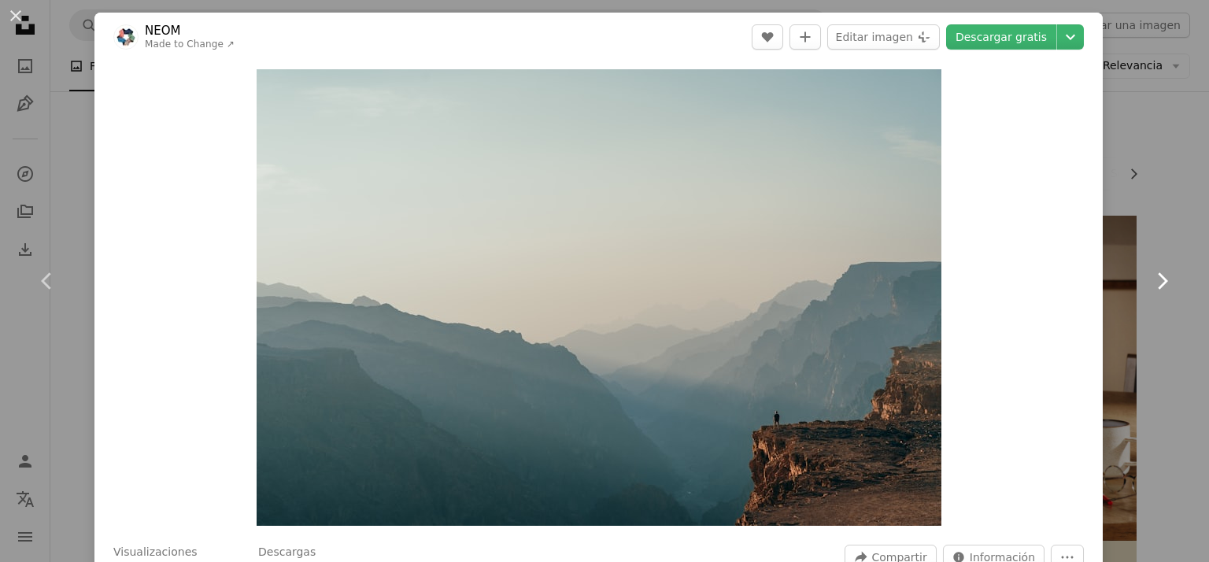
click at [1158, 284] on icon at bounding box center [1163, 280] width 10 height 17
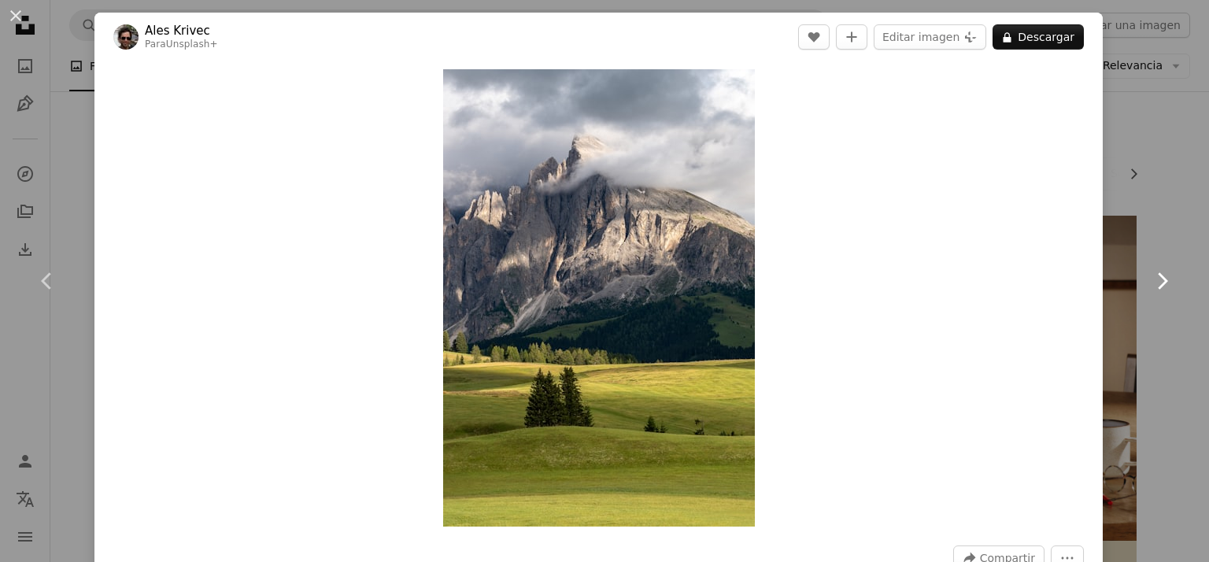
click at [1158, 284] on icon at bounding box center [1163, 280] width 10 height 17
